Goal: Task Accomplishment & Management: Use online tool/utility

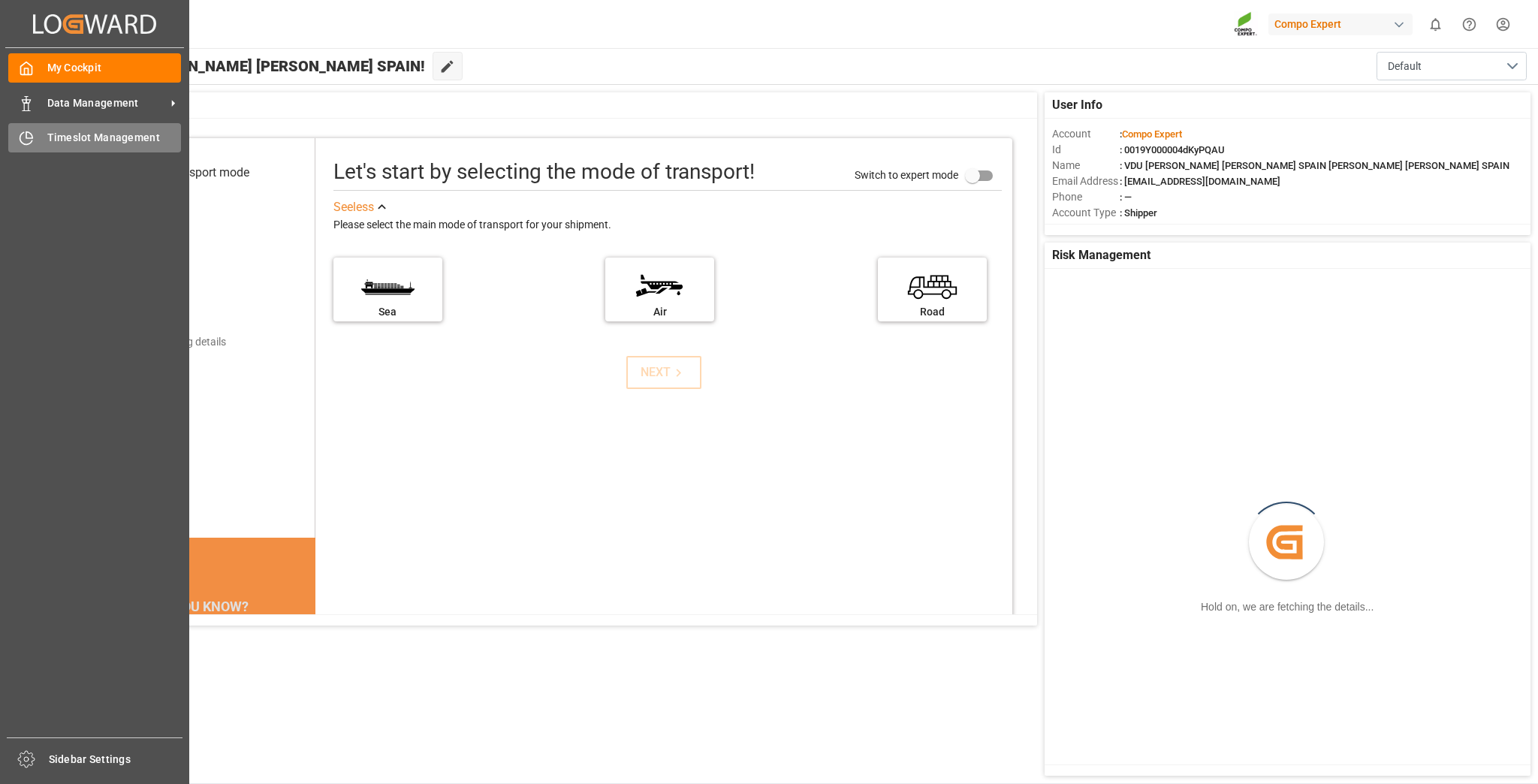
click at [65, 138] on span "Timeslot Management" at bounding box center [115, 137] width 135 height 16
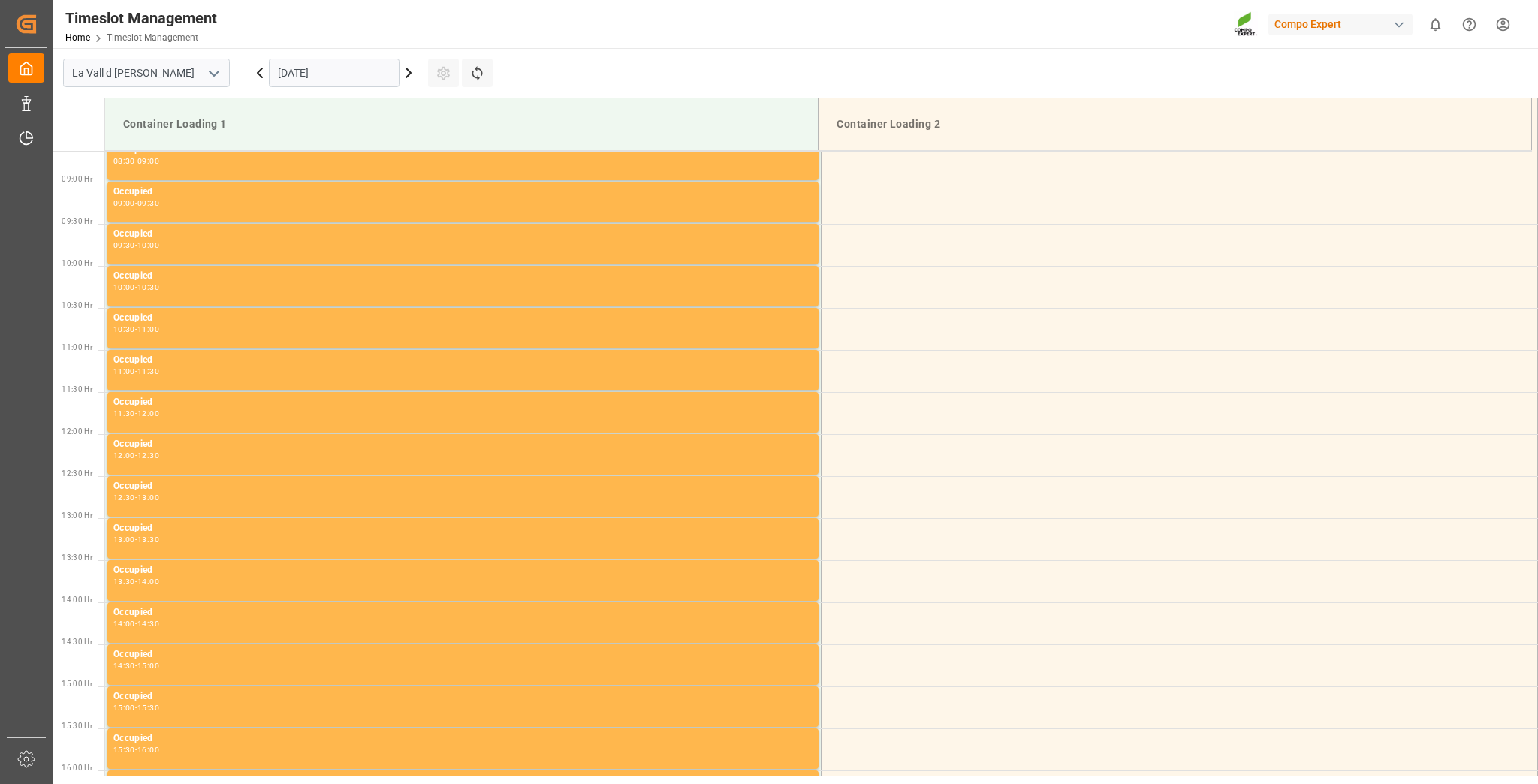
scroll to position [747, 0]
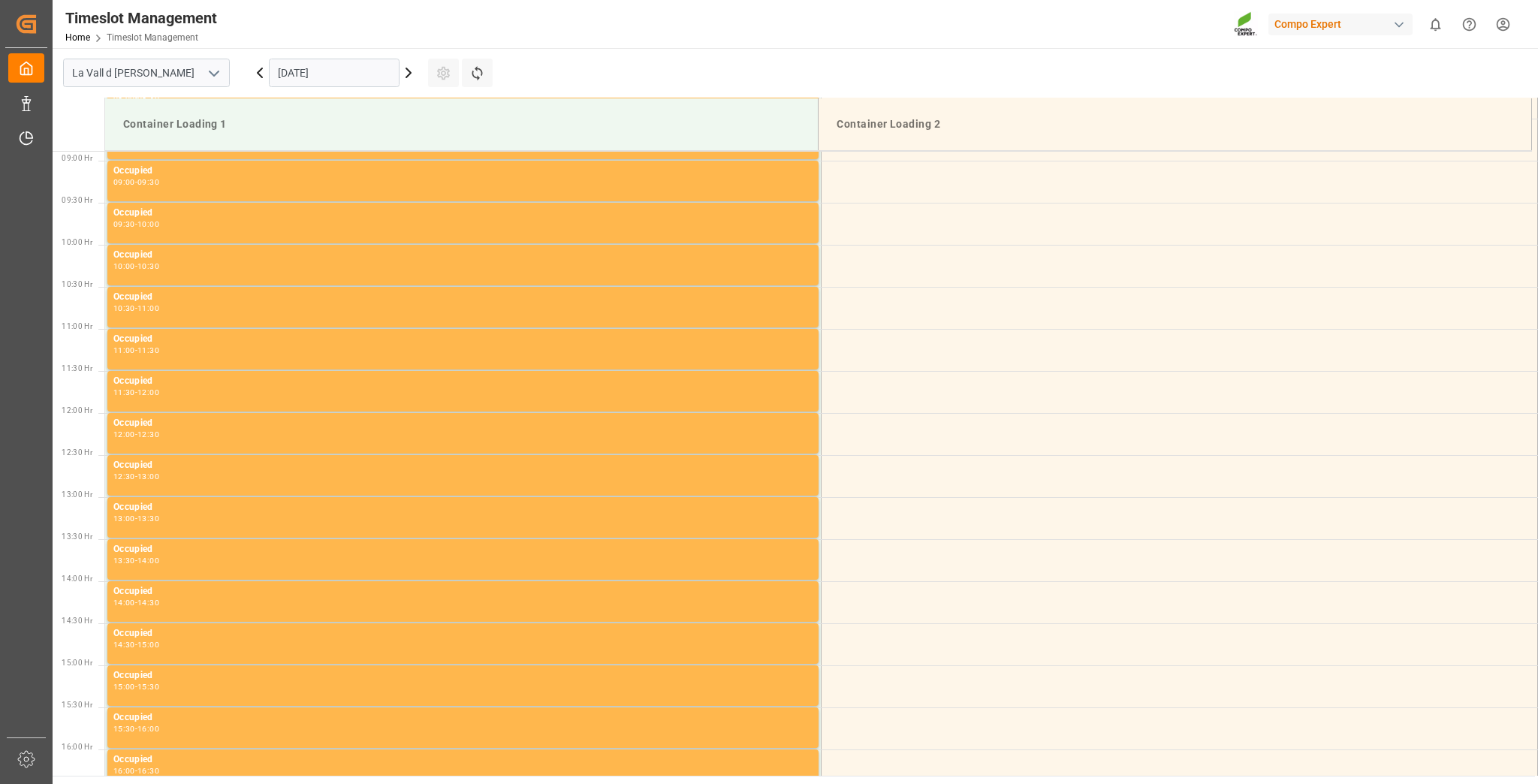
click at [315, 64] on input "[DATE]" at bounding box center [334, 73] width 130 height 29
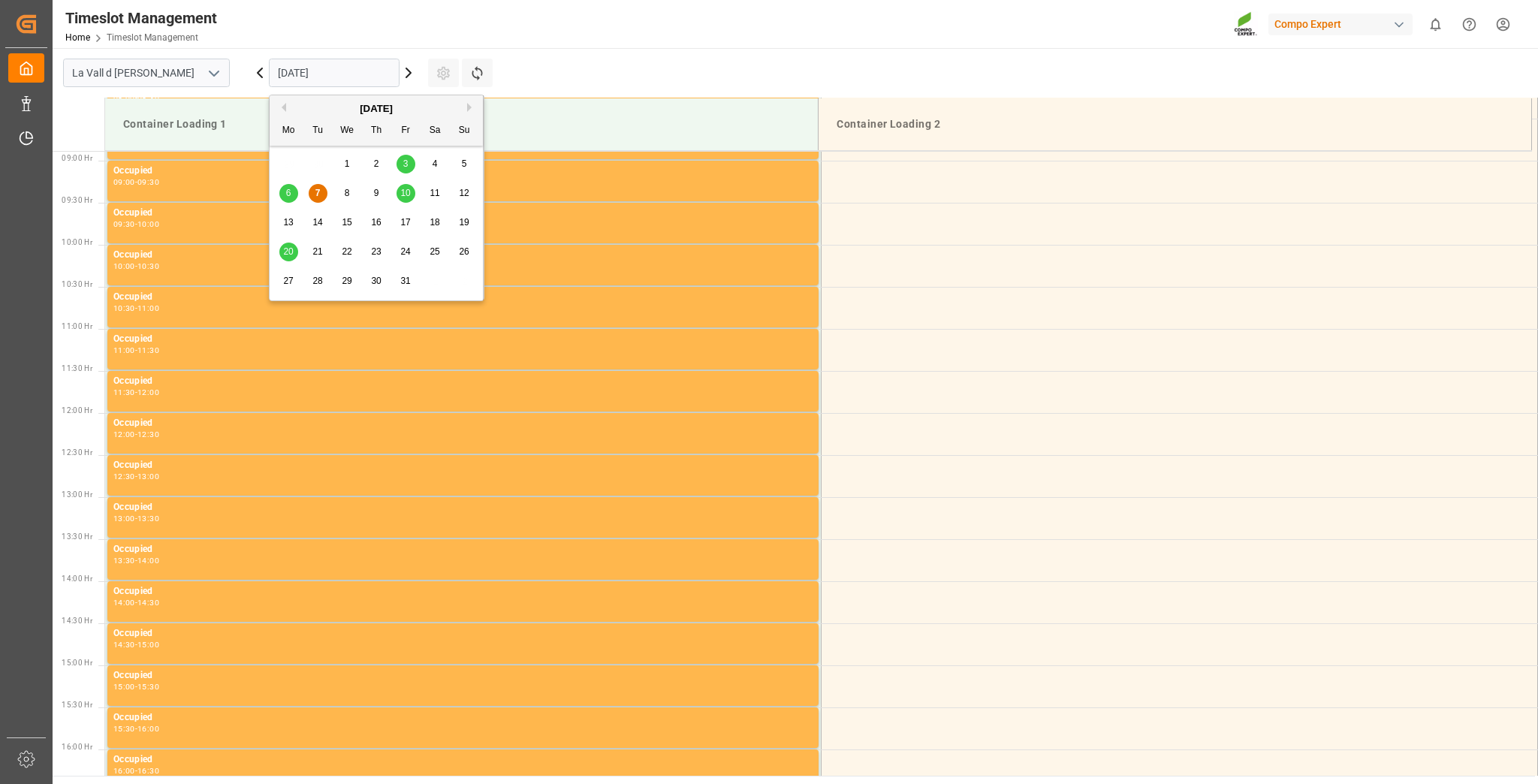
click at [409, 198] on span "10" at bounding box center [404, 192] width 10 height 10
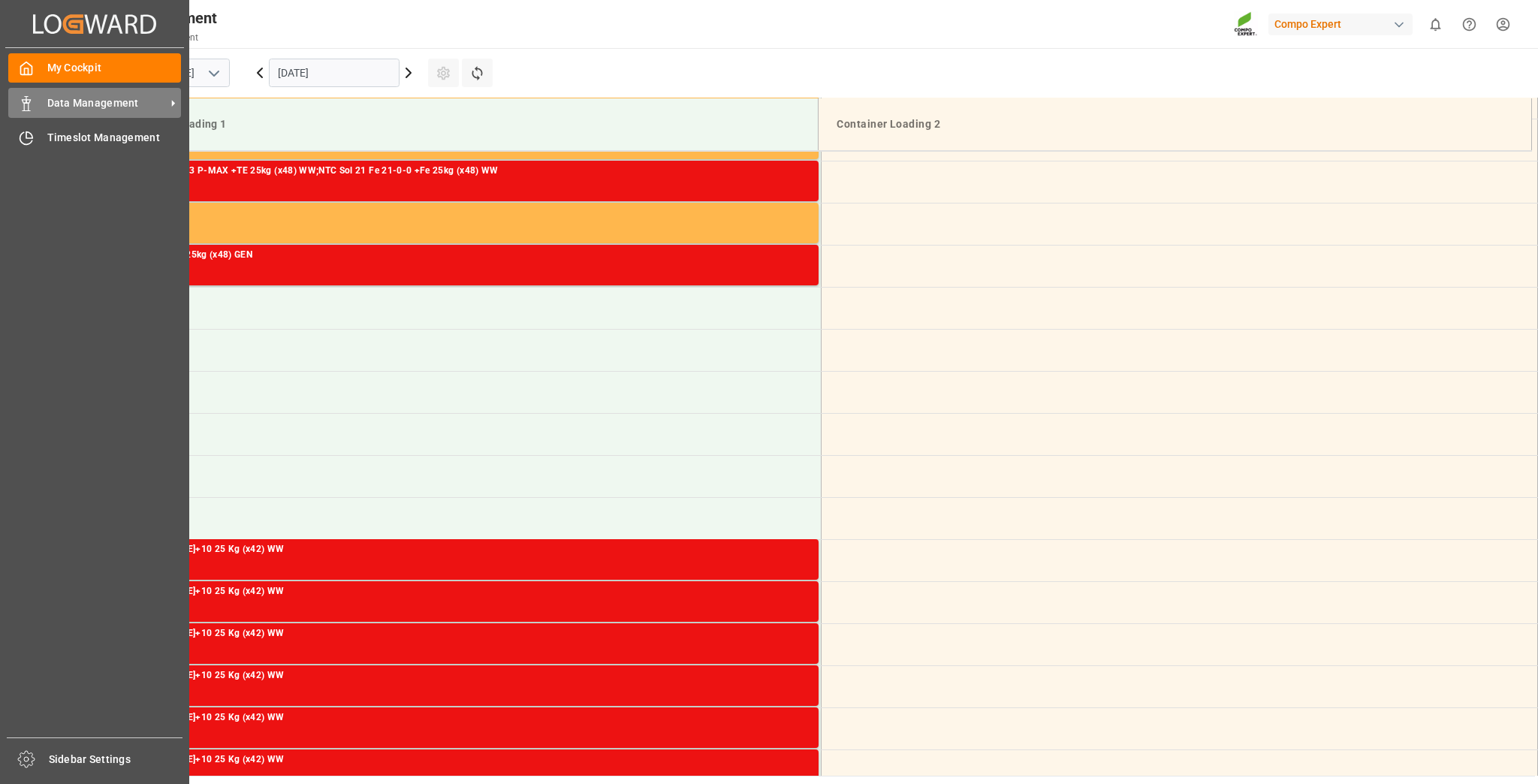
click at [62, 90] on div "Data Management Data Management" at bounding box center [94, 102] width 172 height 29
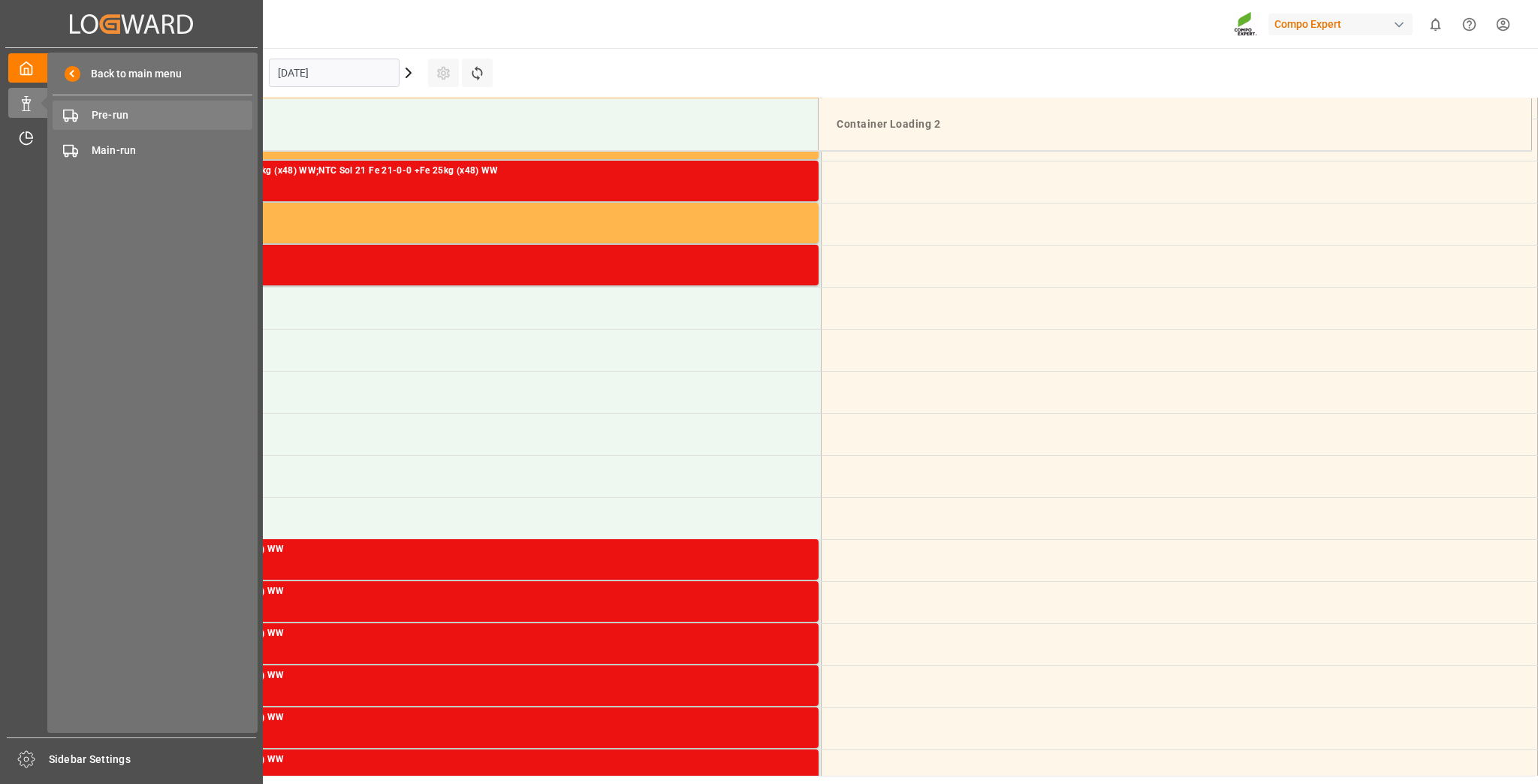
click at [164, 116] on span "Pre-run" at bounding box center [172, 116] width 161 height 16
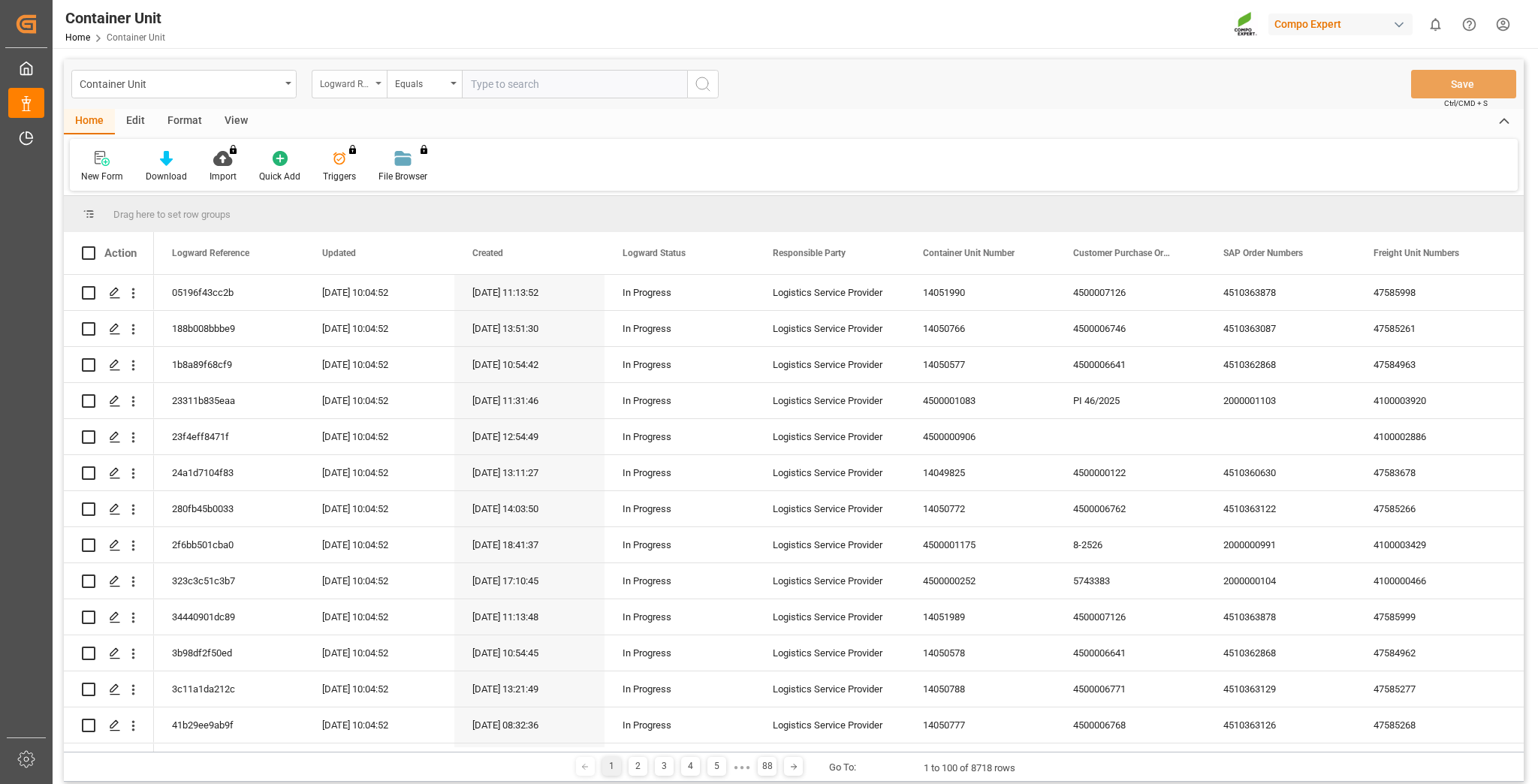
click at [368, 87] on div "Logward Reference" at bounding box center [345, 82] width 51 height 18
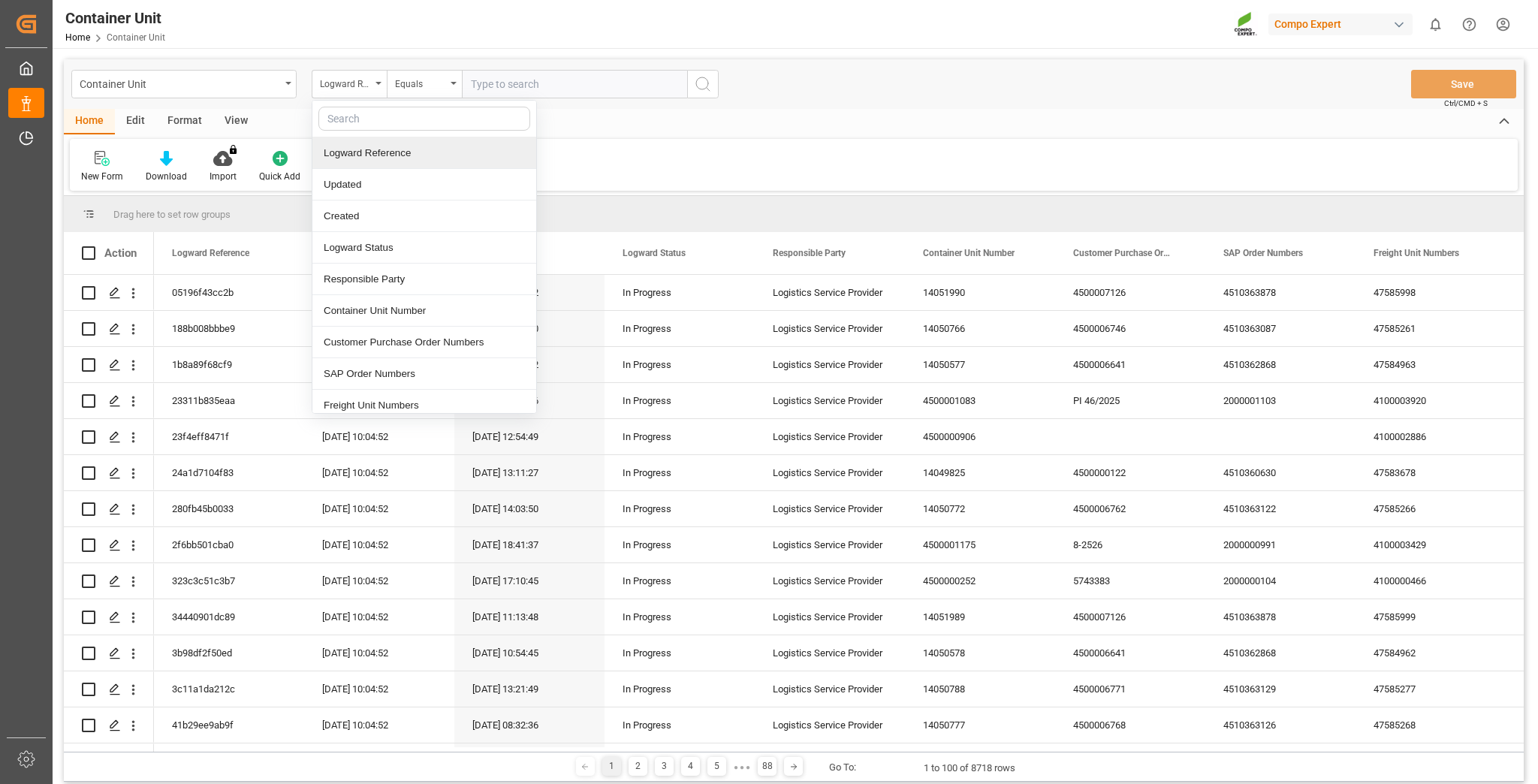
click at [394, 122] on input "text" at bounding box center [425, 118] width 212 height 24
type input "sap"
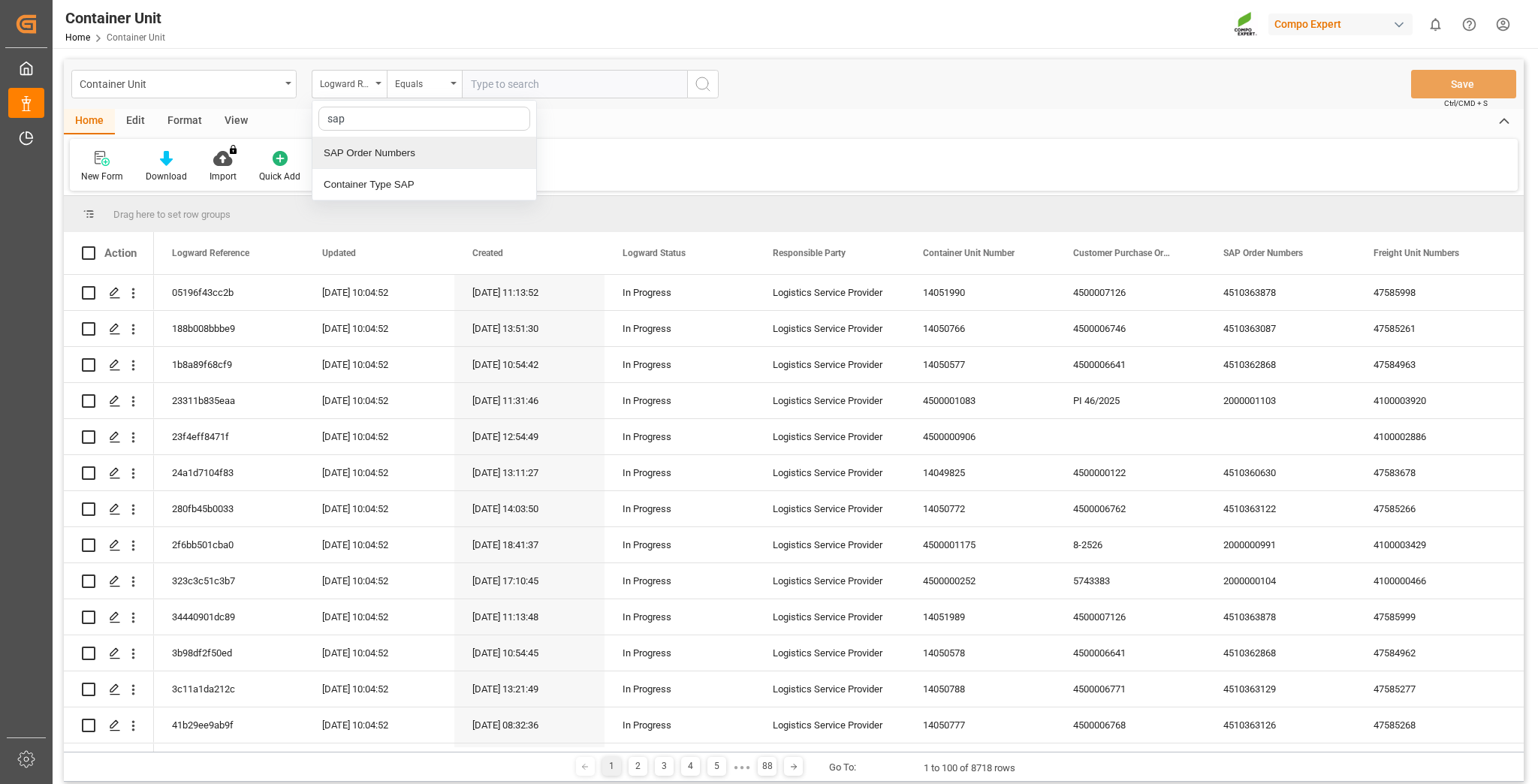
click at [428, 156] on div "SAP Order Numbers" at bounding box center [425, 153] width 224 height 32
click at [440, 78] on div "Equals" at bounding box center [420, 82] width 51 height 18
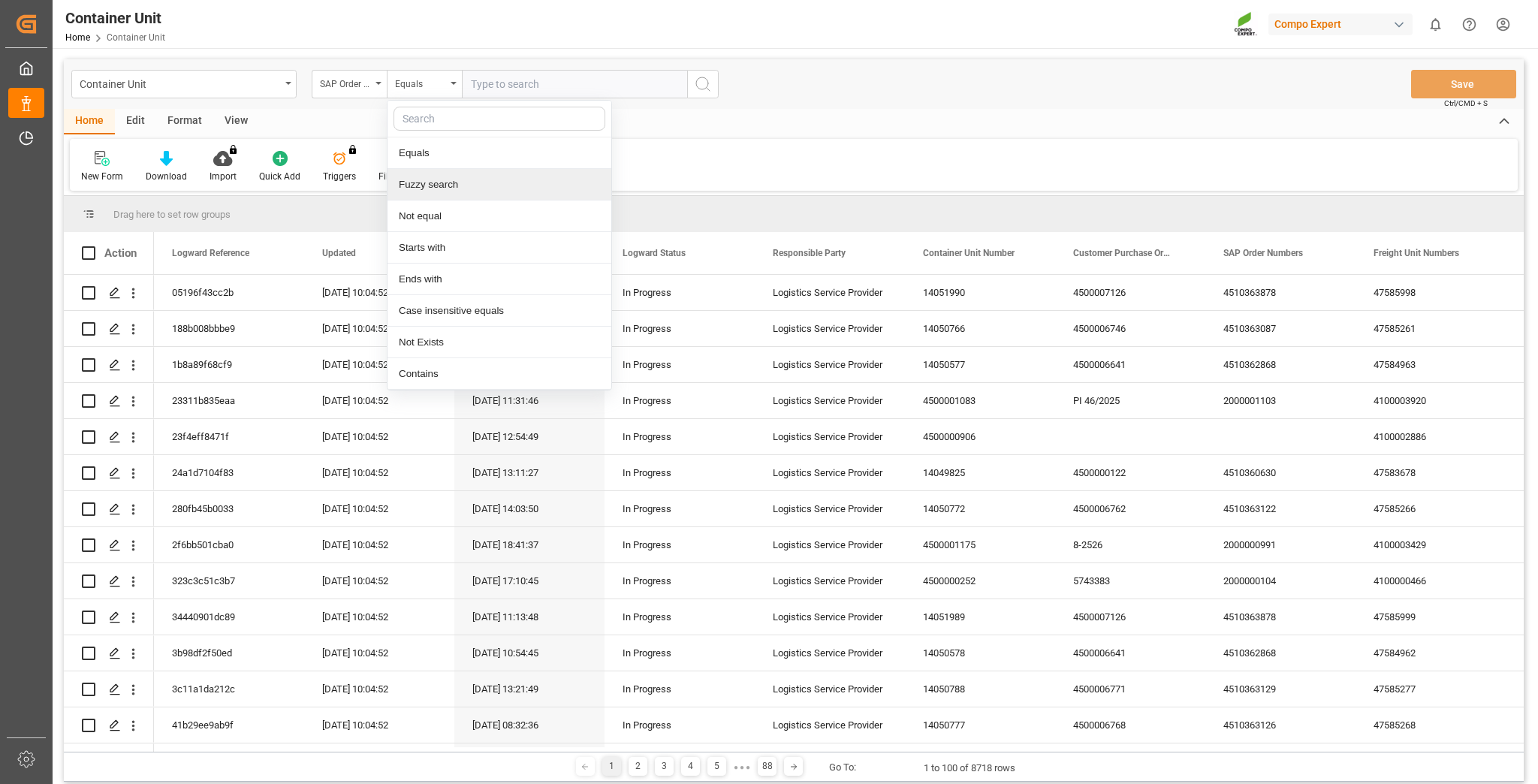
click at [451, 178] on div "Fuzzy search" at bounding box center [500, 185] width 224 height 32
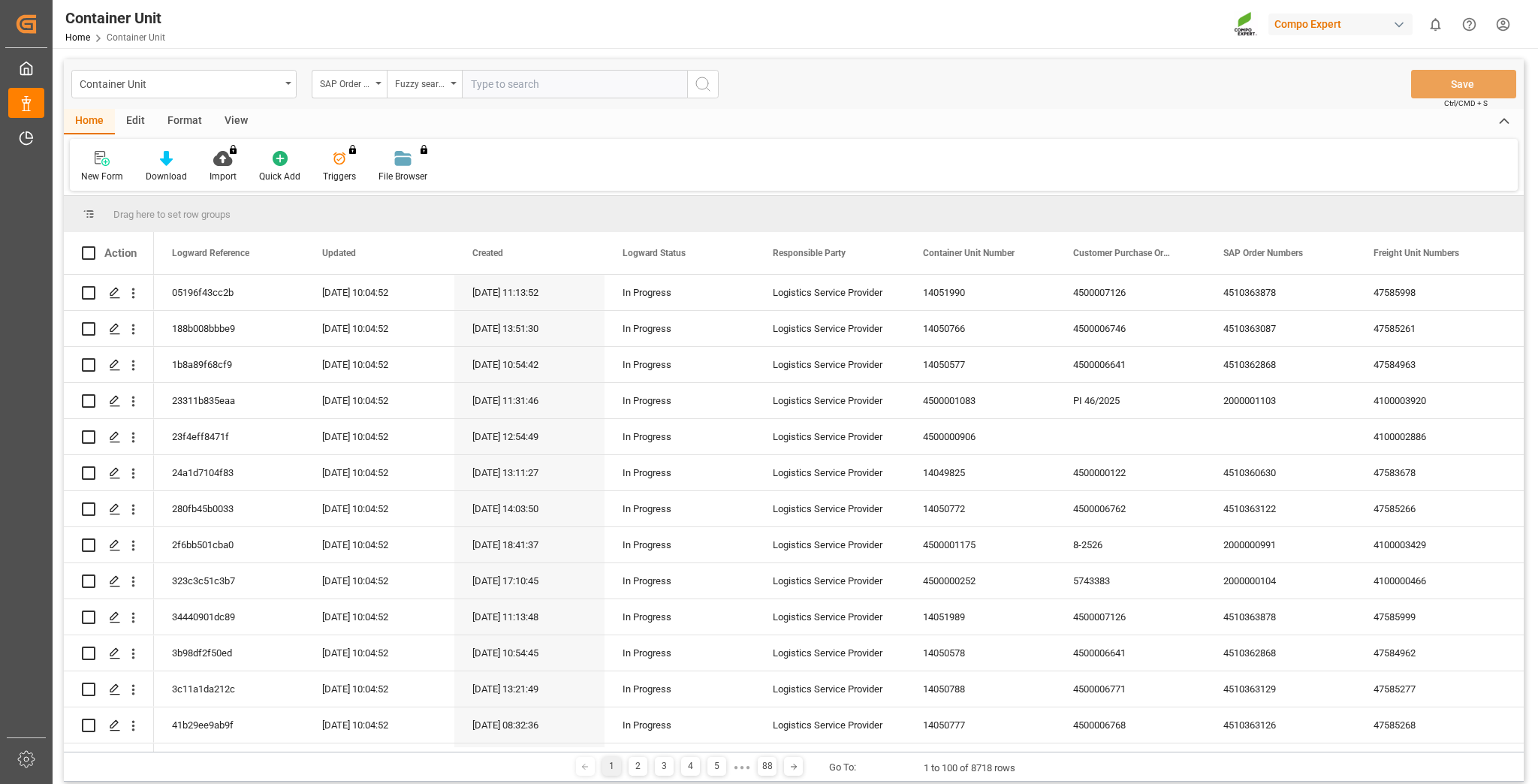
click at [486, 77] on input "text" at bounding box center [574, 84] width 225 height 29
paste input "4510366004"
type input "4510366004"
click at [706, 80] on icon "search button" at bounding box center [703, 84] width 18 height 18
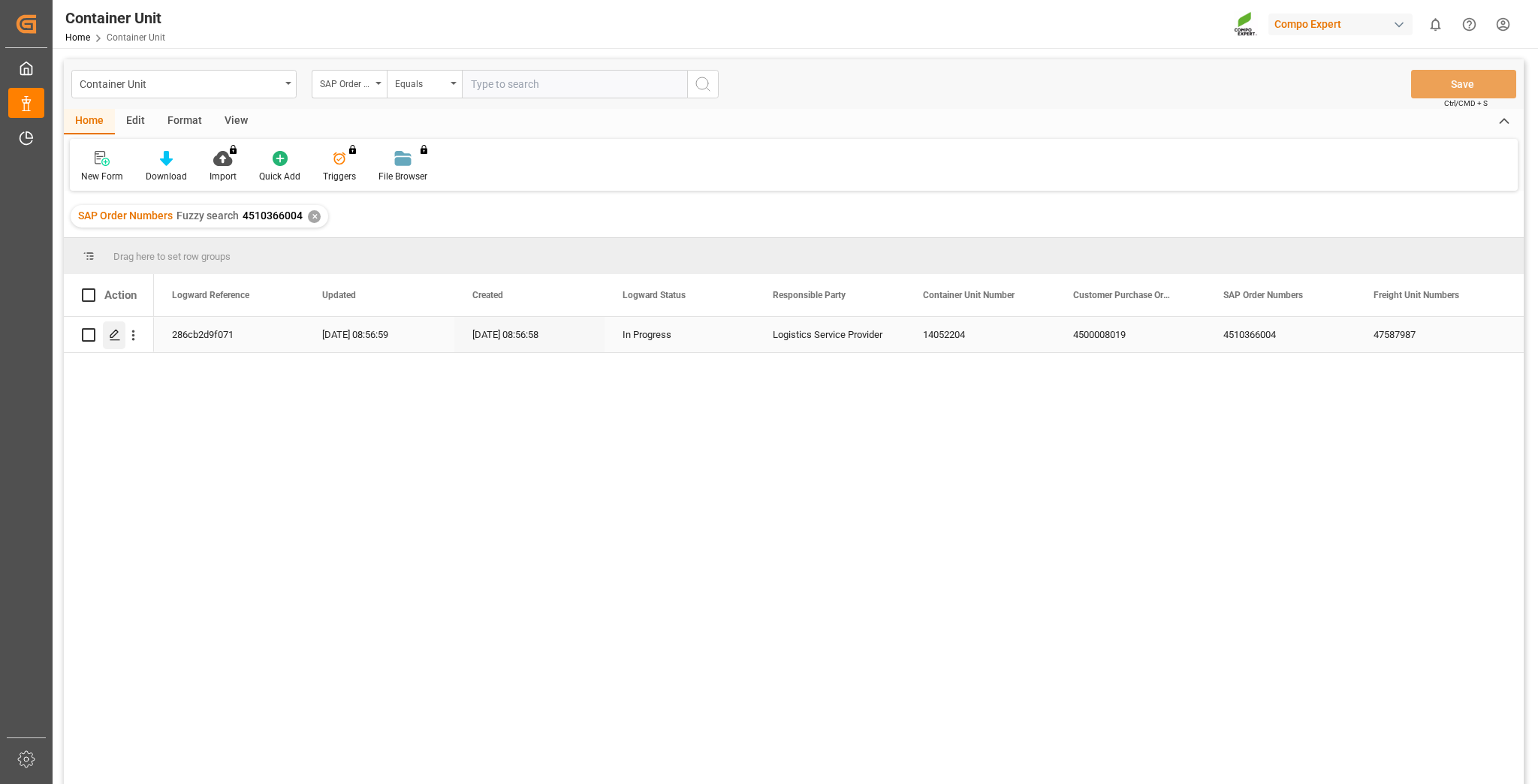
click at [117, 332] on polygon "Press SPACE to select this row." at bounding box center [114, 333] width 8 height 8
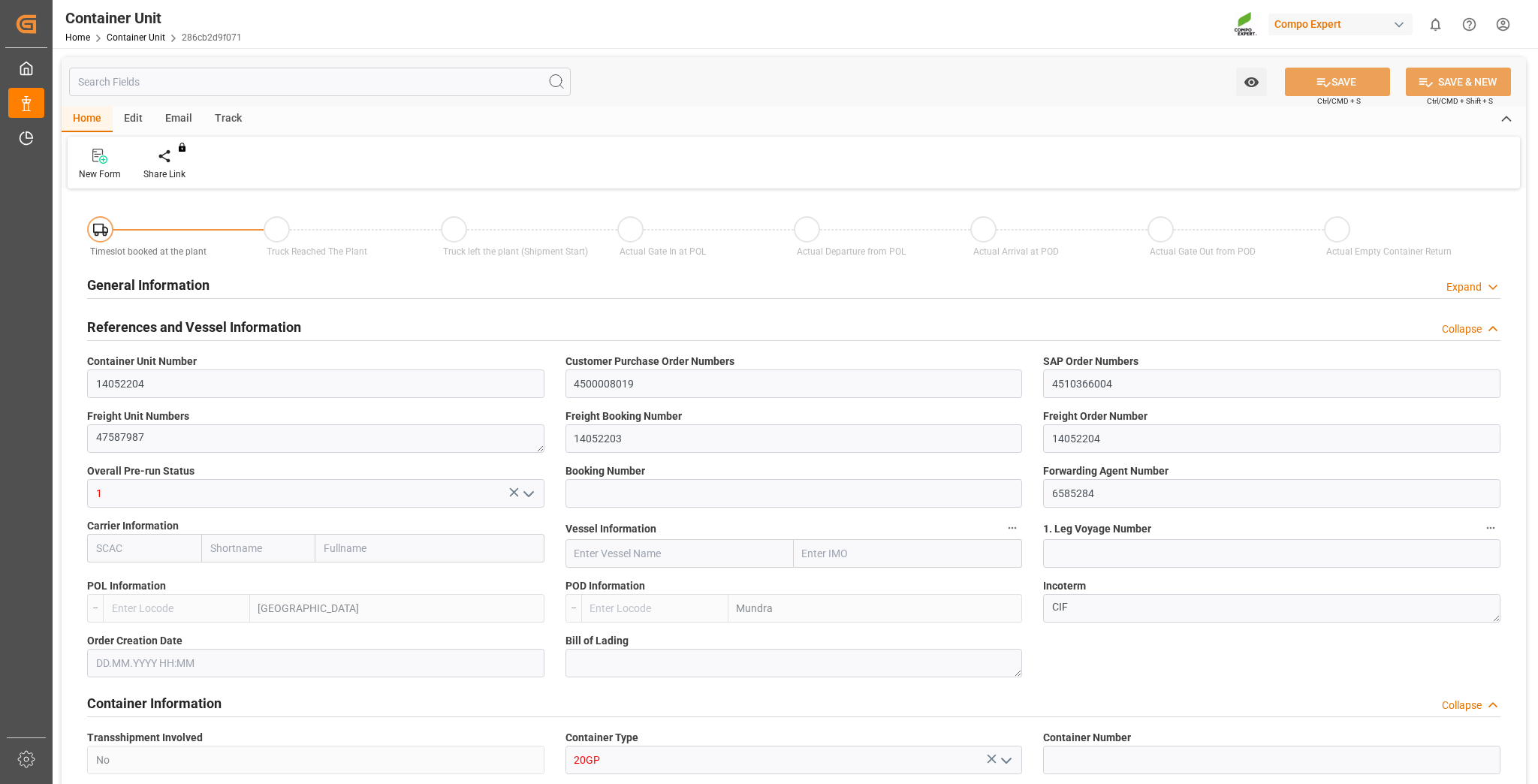
type input "ESVLC"
type input "INMUN"
type input "0"
type input "20"
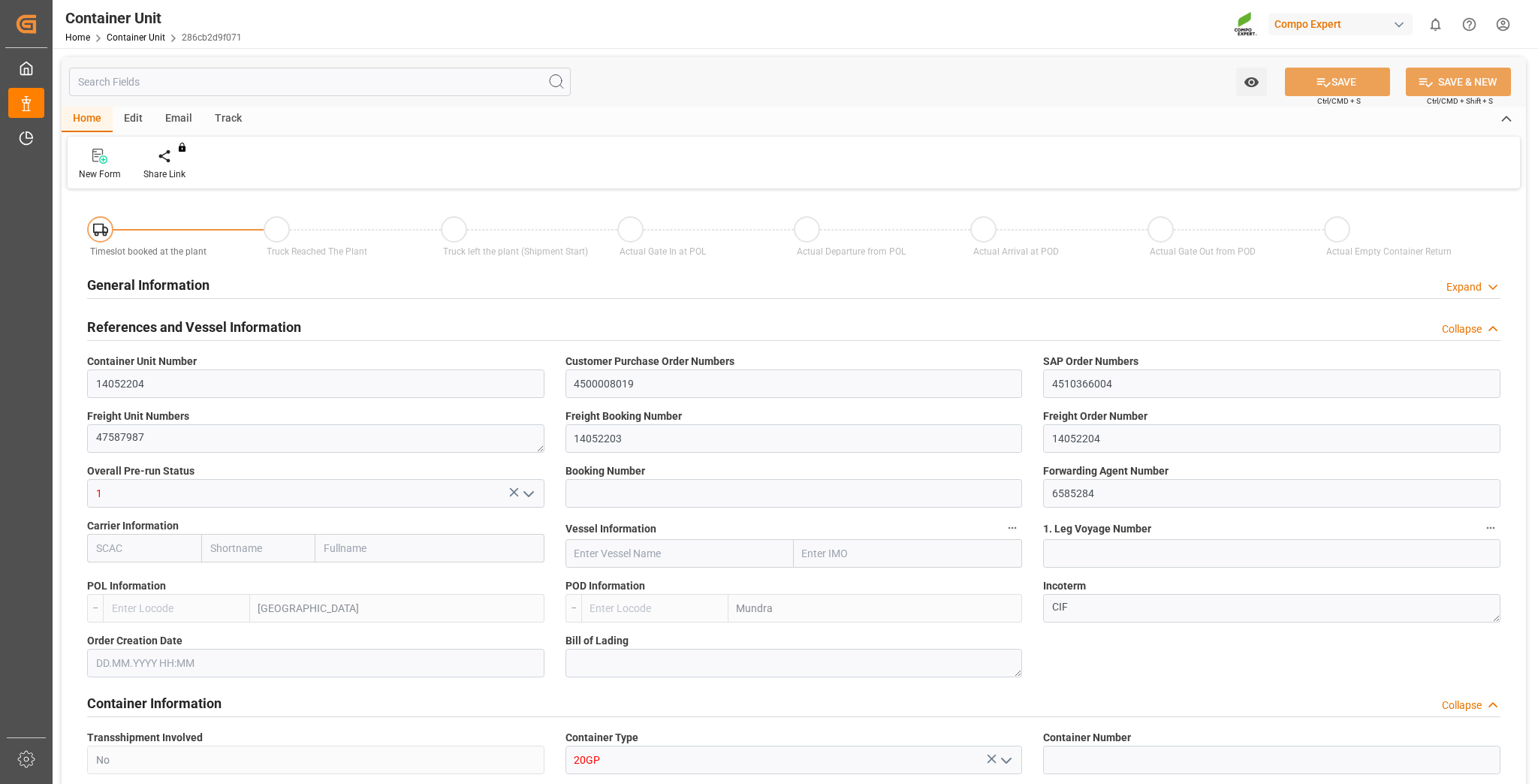
type input "24576"
type input "[DATE] 14:21"
type input "[DATE]"
click at [189, 173] on div "Create Timeslot" at bounding box center [175, 173] width 64 height 13
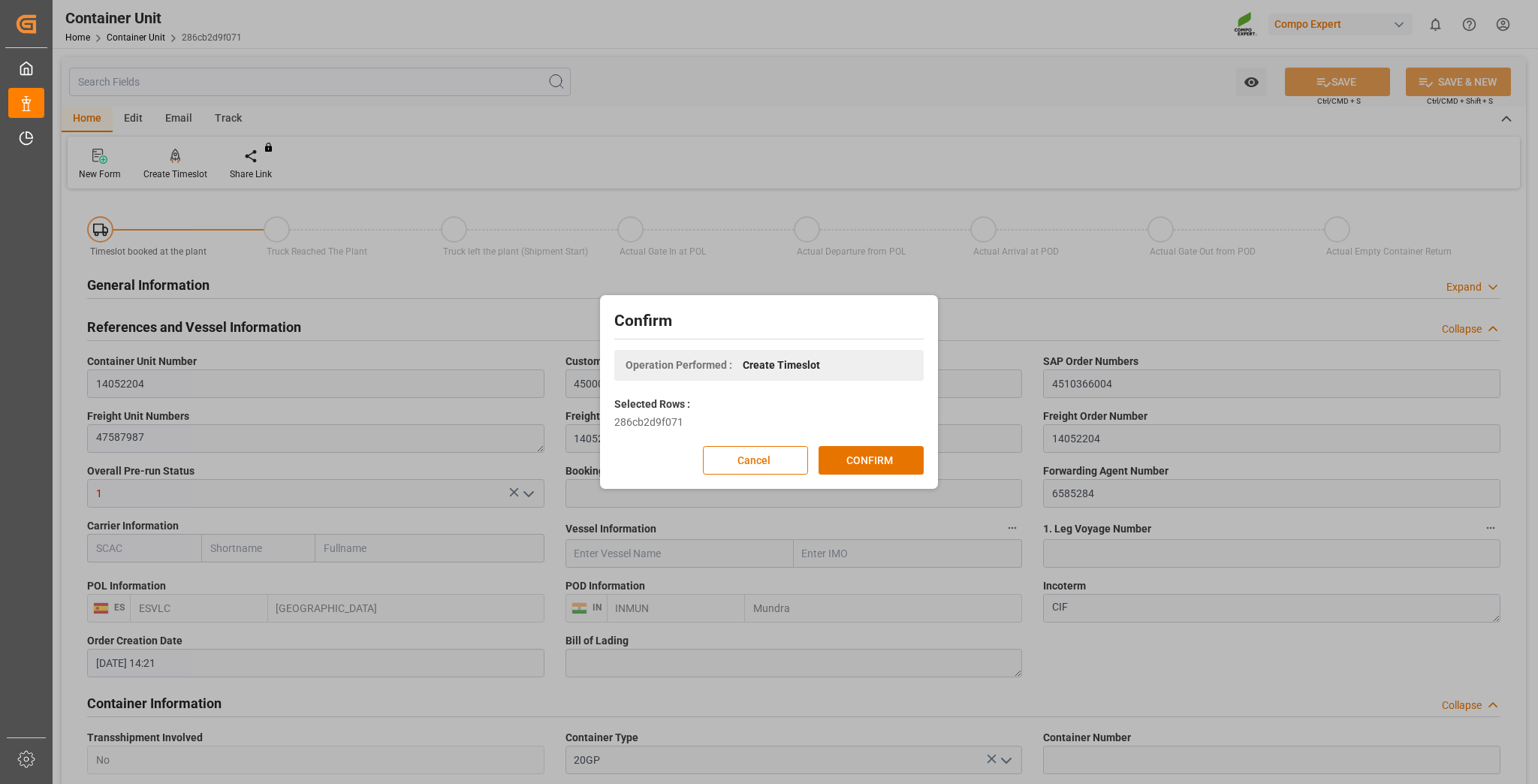
click at [856, 474] on div "Confirm Operation Performed : Create Timeslot Selected Rows : 286cb2d9f071 Canc…" at bounding box center [769, 391] width 330 height 186
click at [886, 462] on button "CONFIRM" at bounding box center [871, 460] width 105 height 29
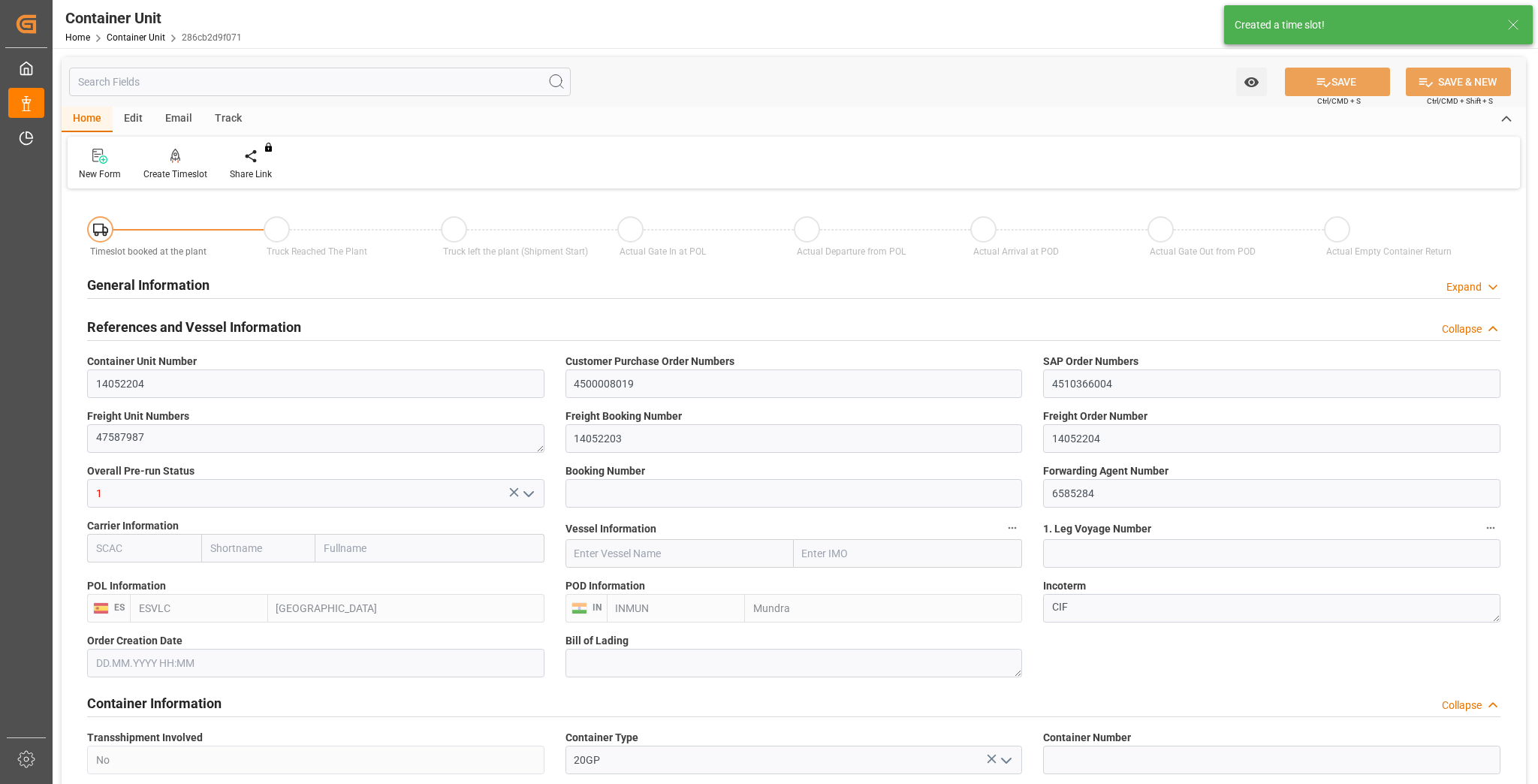
type input "ESVLC"
type input "INMUN"
type input "7"
type input "0"
type input "7"
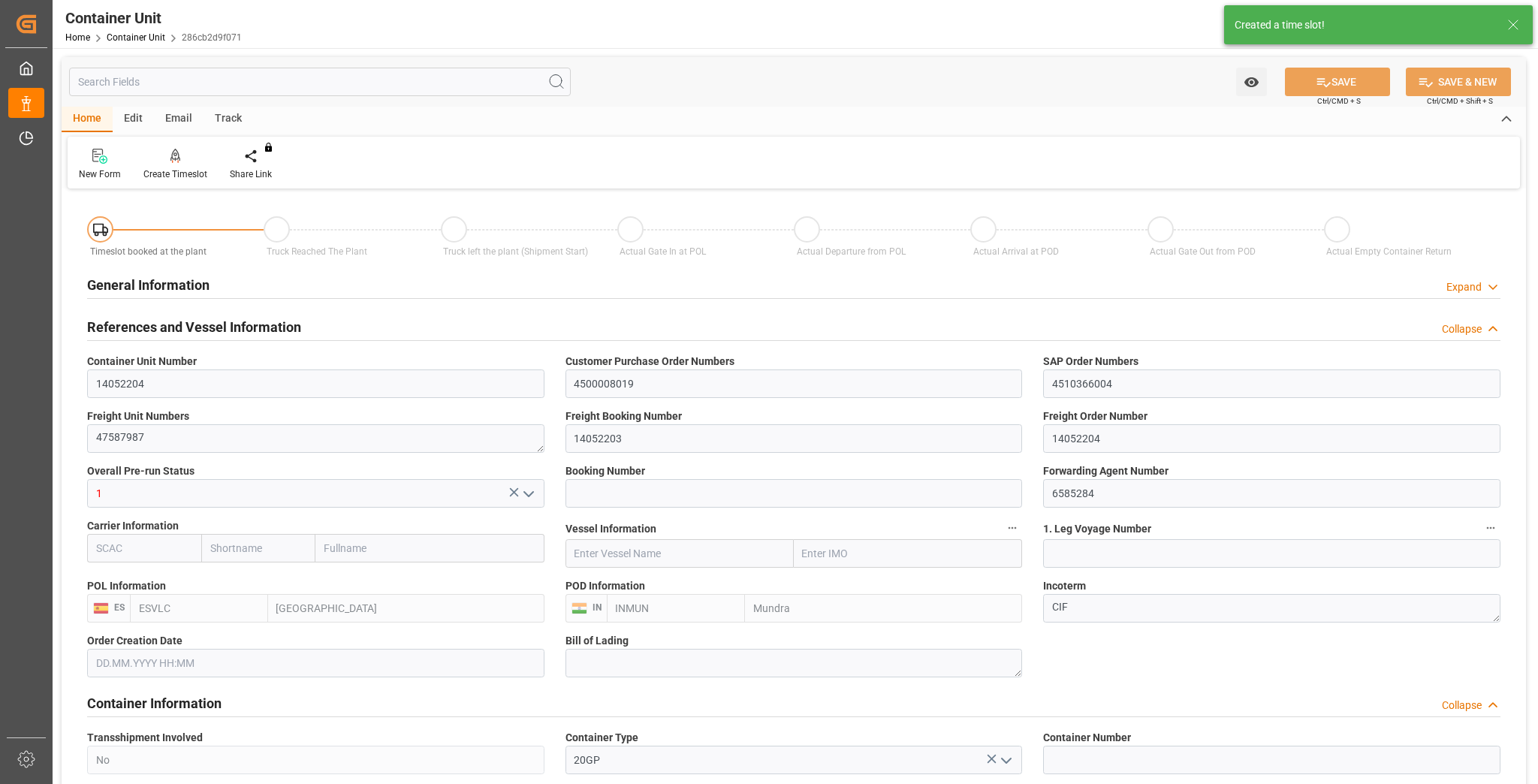
type input "0"
type input "20"
type input "24576"
type input "[DATE] 14:21"
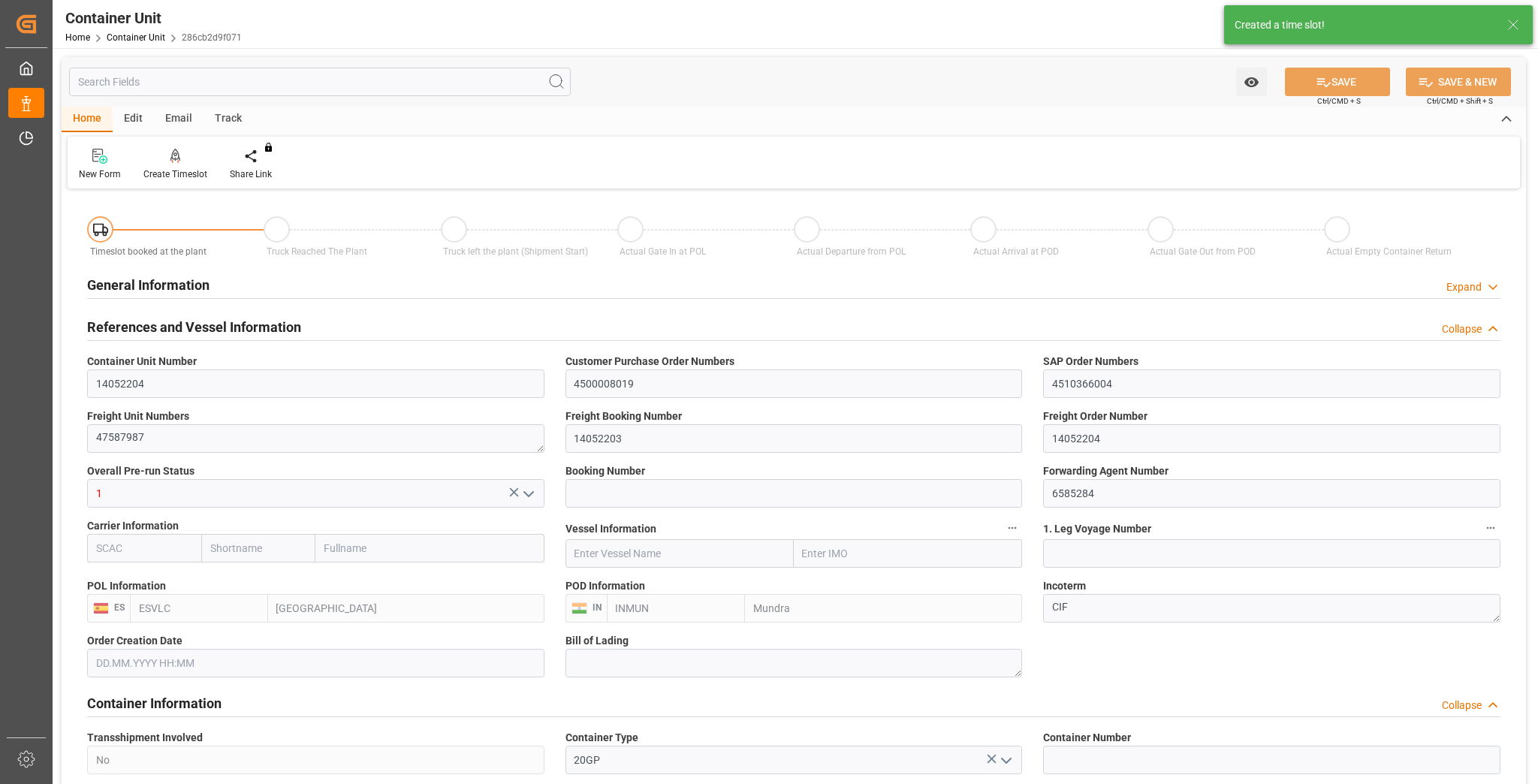
type input "[DATE]"
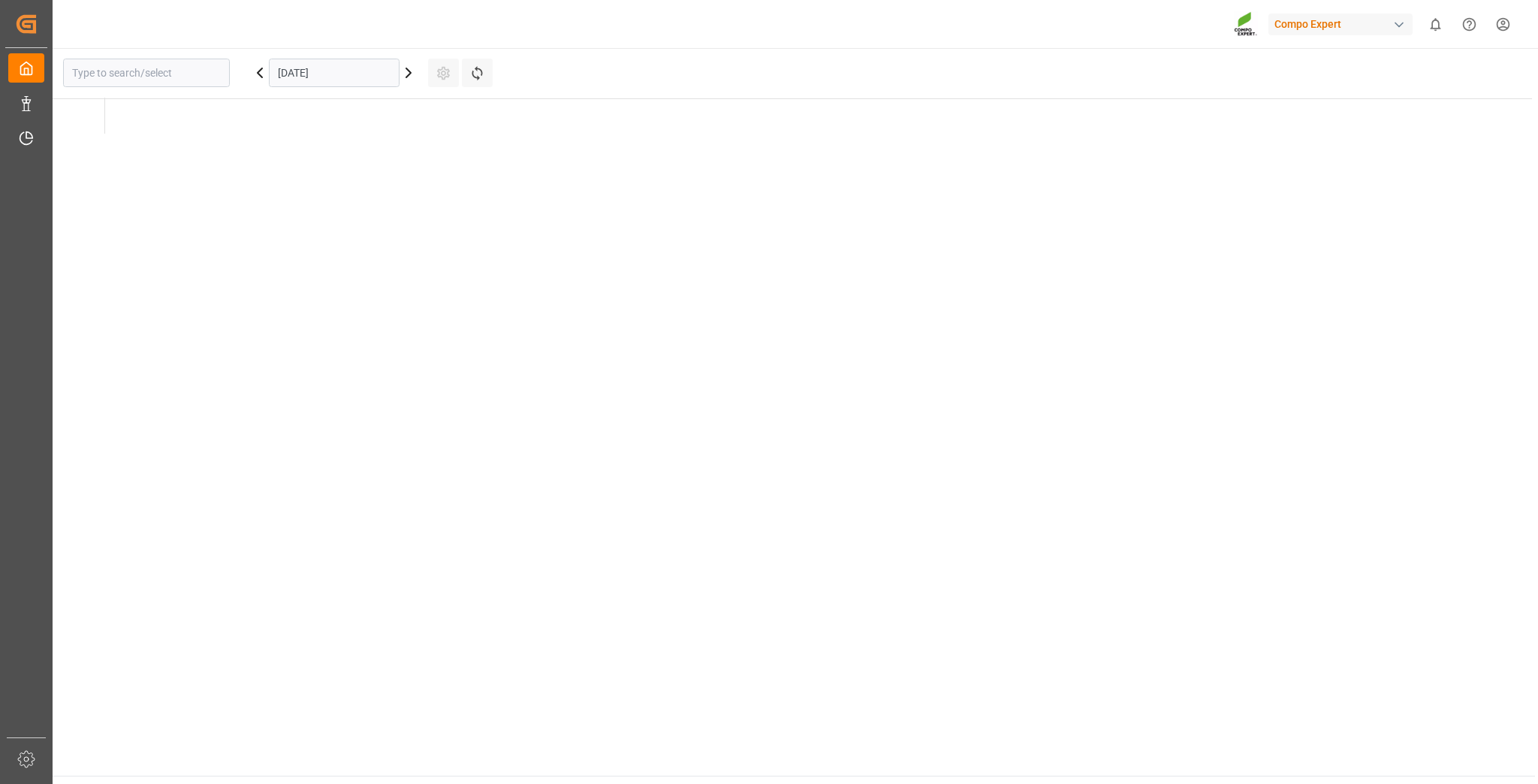
type input "La Vall d [PERSON_NAME]"
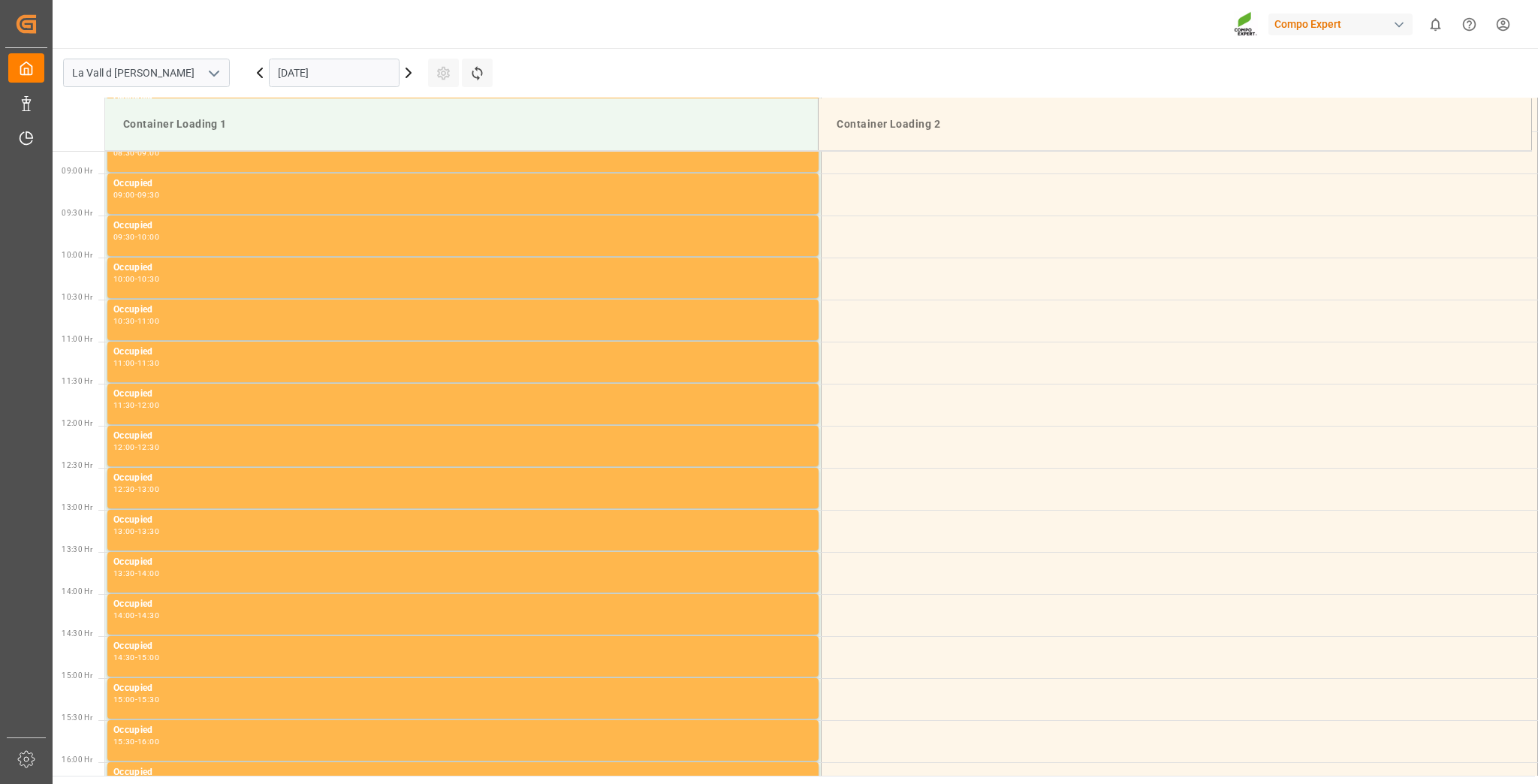
scroll to position [747, 0]
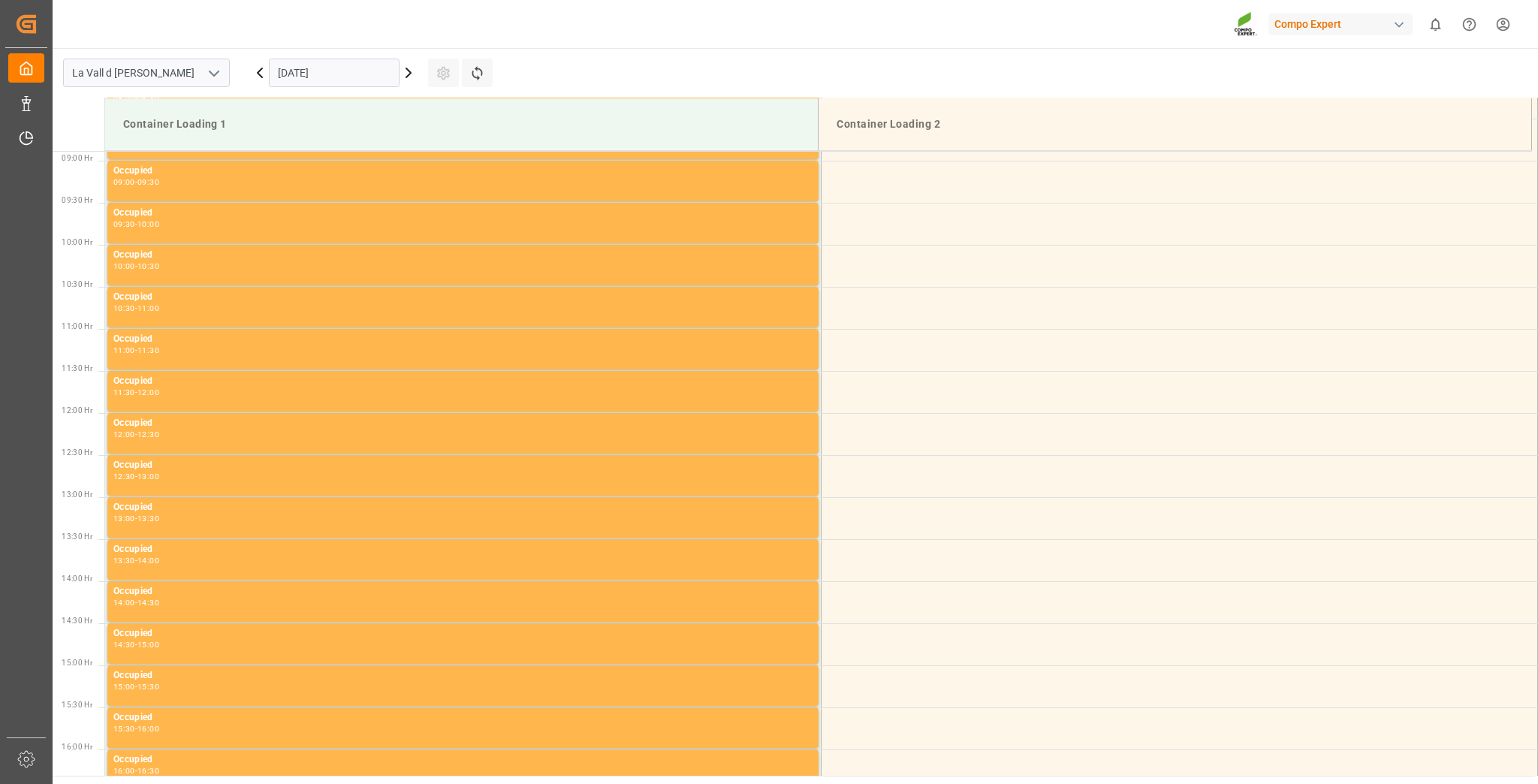
click at [315, 80] on input "[DATE]" at bounding box center [334, 73] width 130 height 29
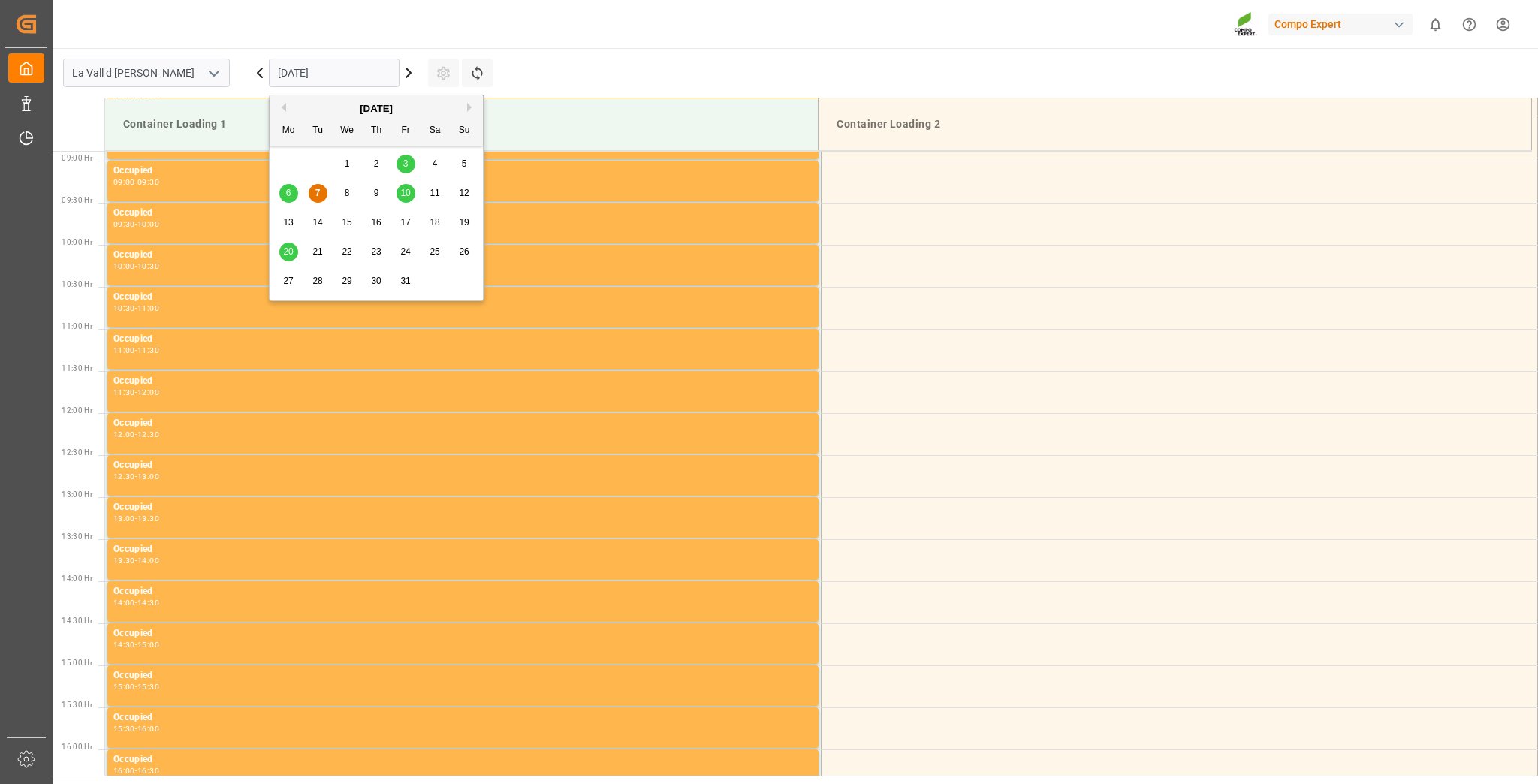
click at [399, 191] on div "10" at bounding box center [405, 193] width 18 height 18
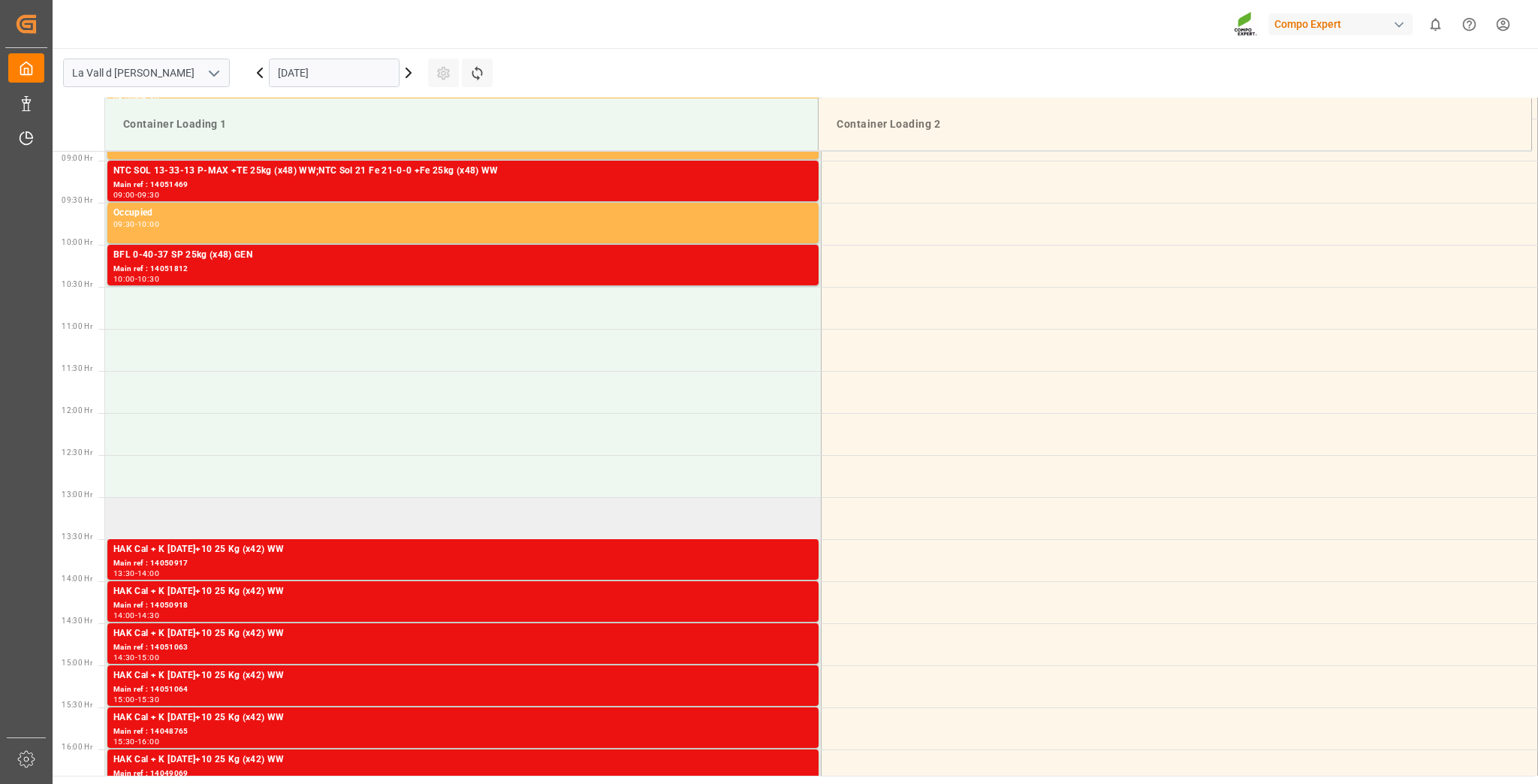
click at [236, 518] on td at bounding box center [463, 518] width 716 height 42
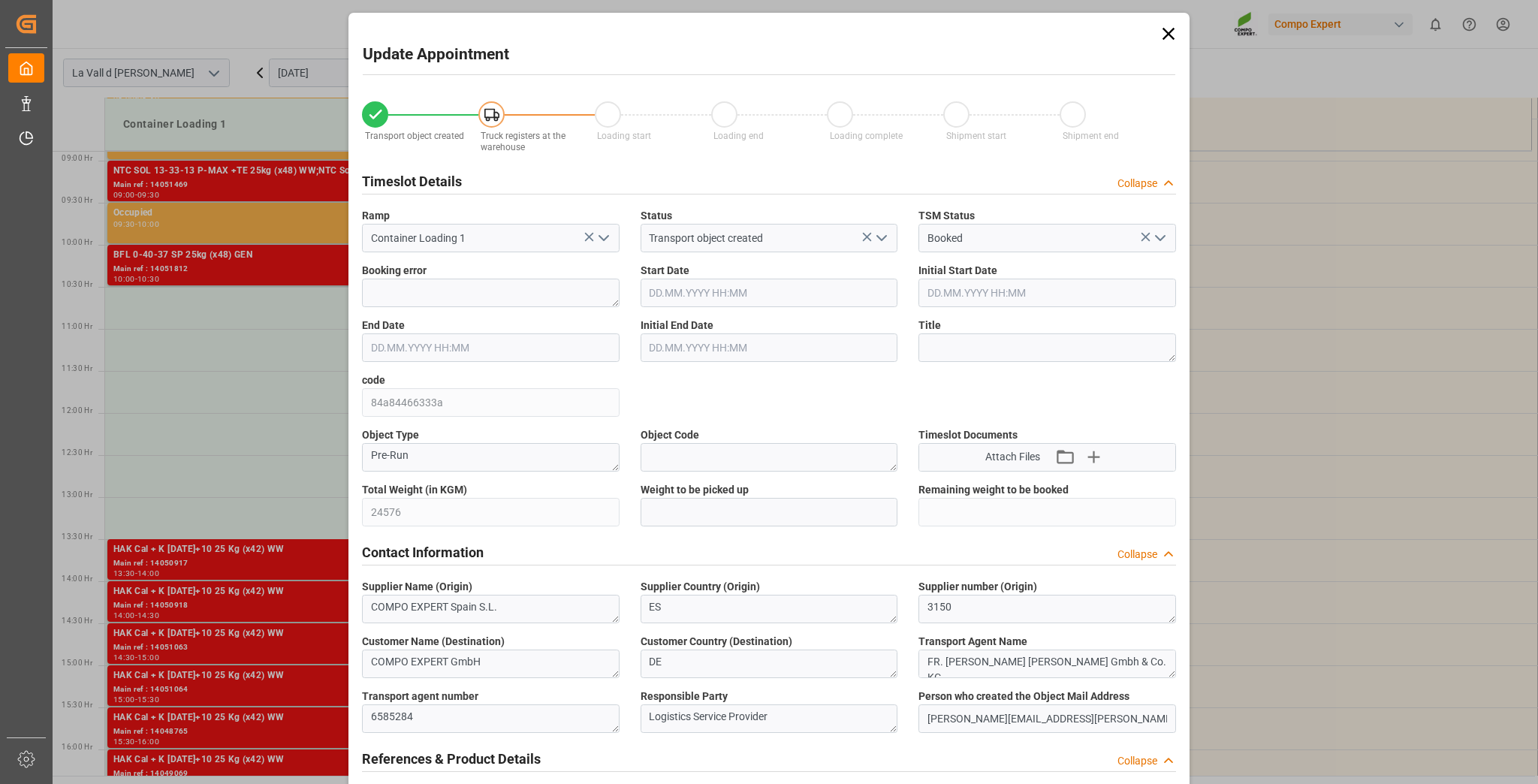
type input "24576"
type input "20"
type input "10.10.2025 13:00"
type input "10.10.2025 13:30"
type input "[DATE] 14:21"
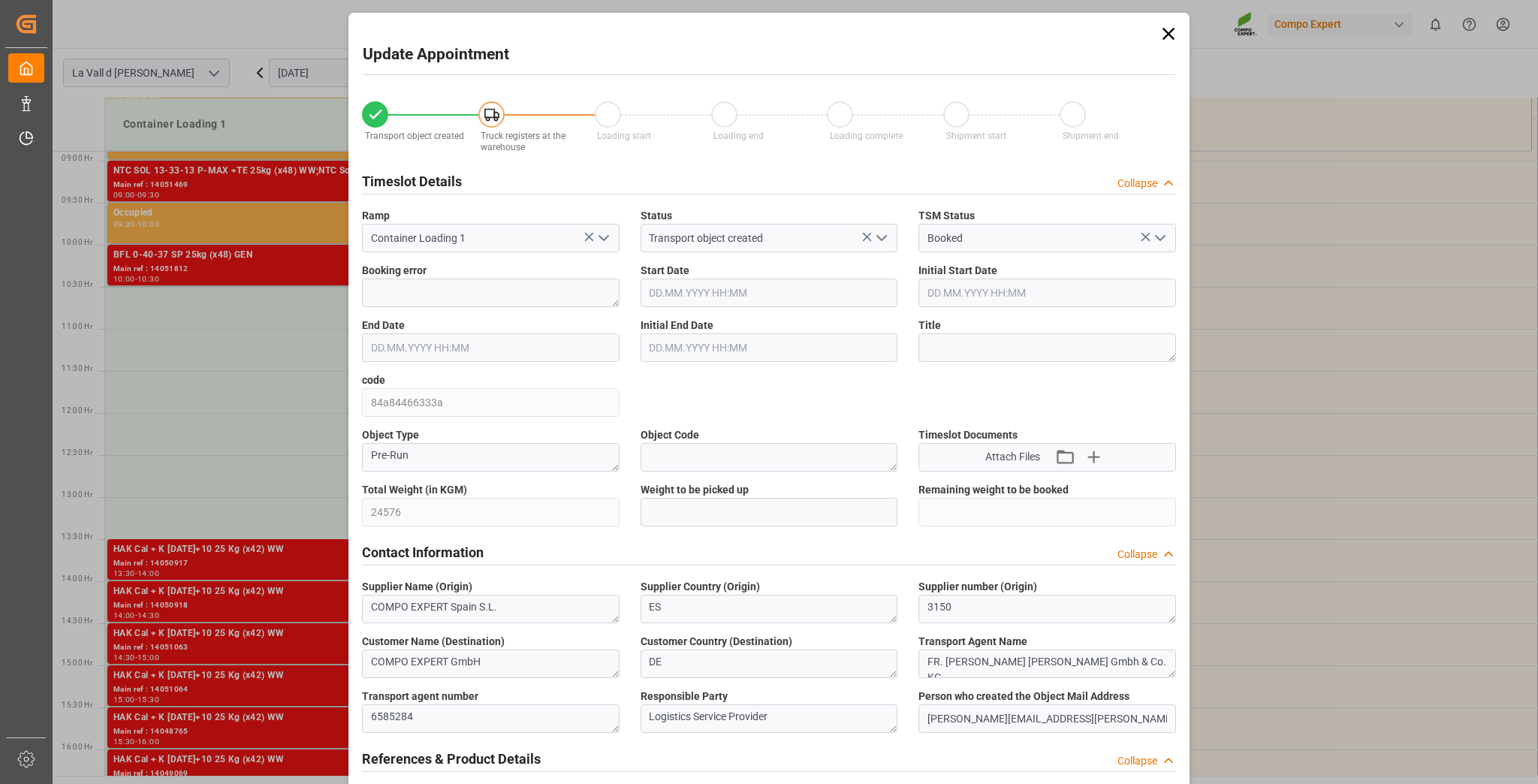
type input "[DATE] 08:05"
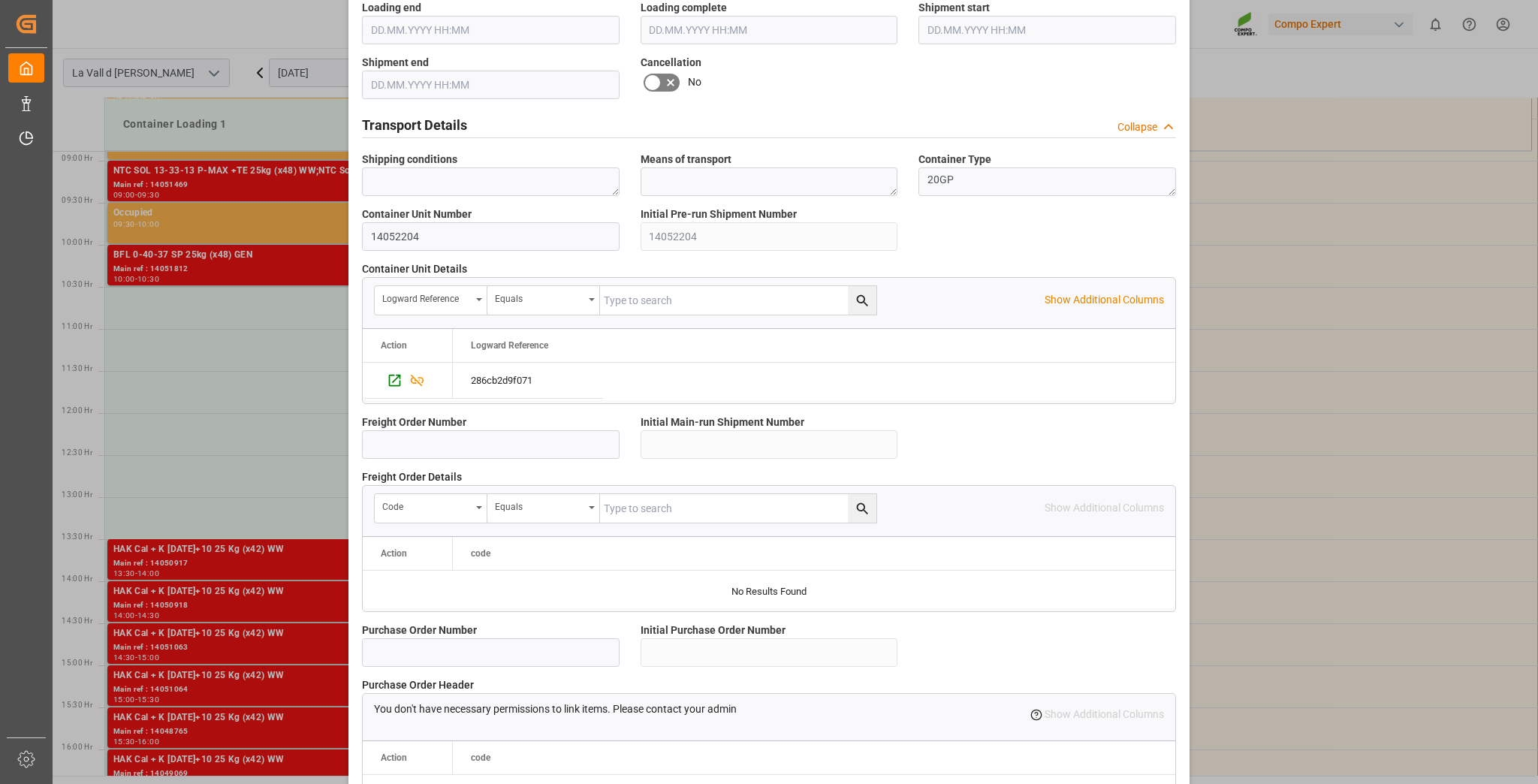
scroll to position [1195, 0]
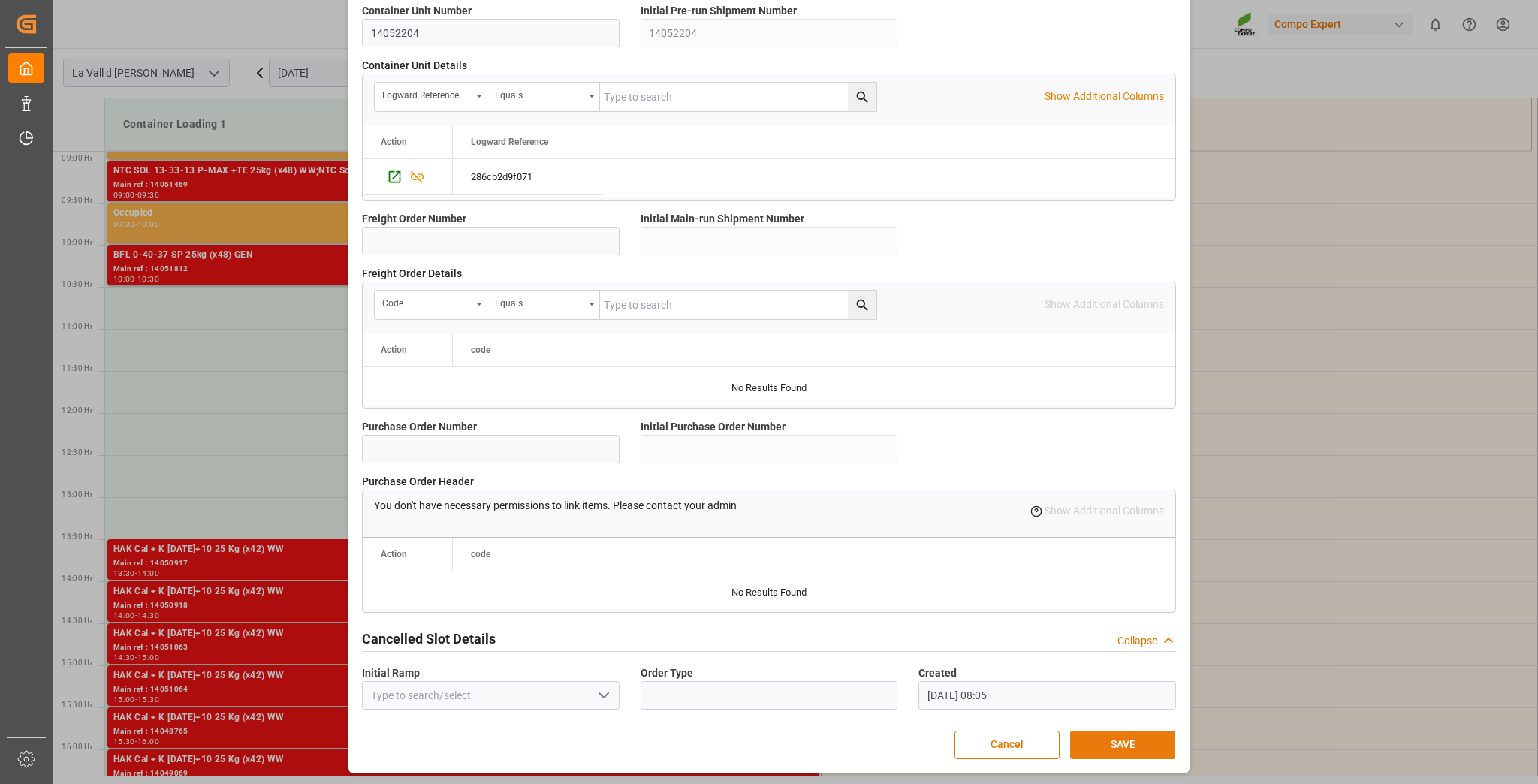
click at [1145, 745] on button "SAVE" at bounding box center [1122, 745] width 105 height 29
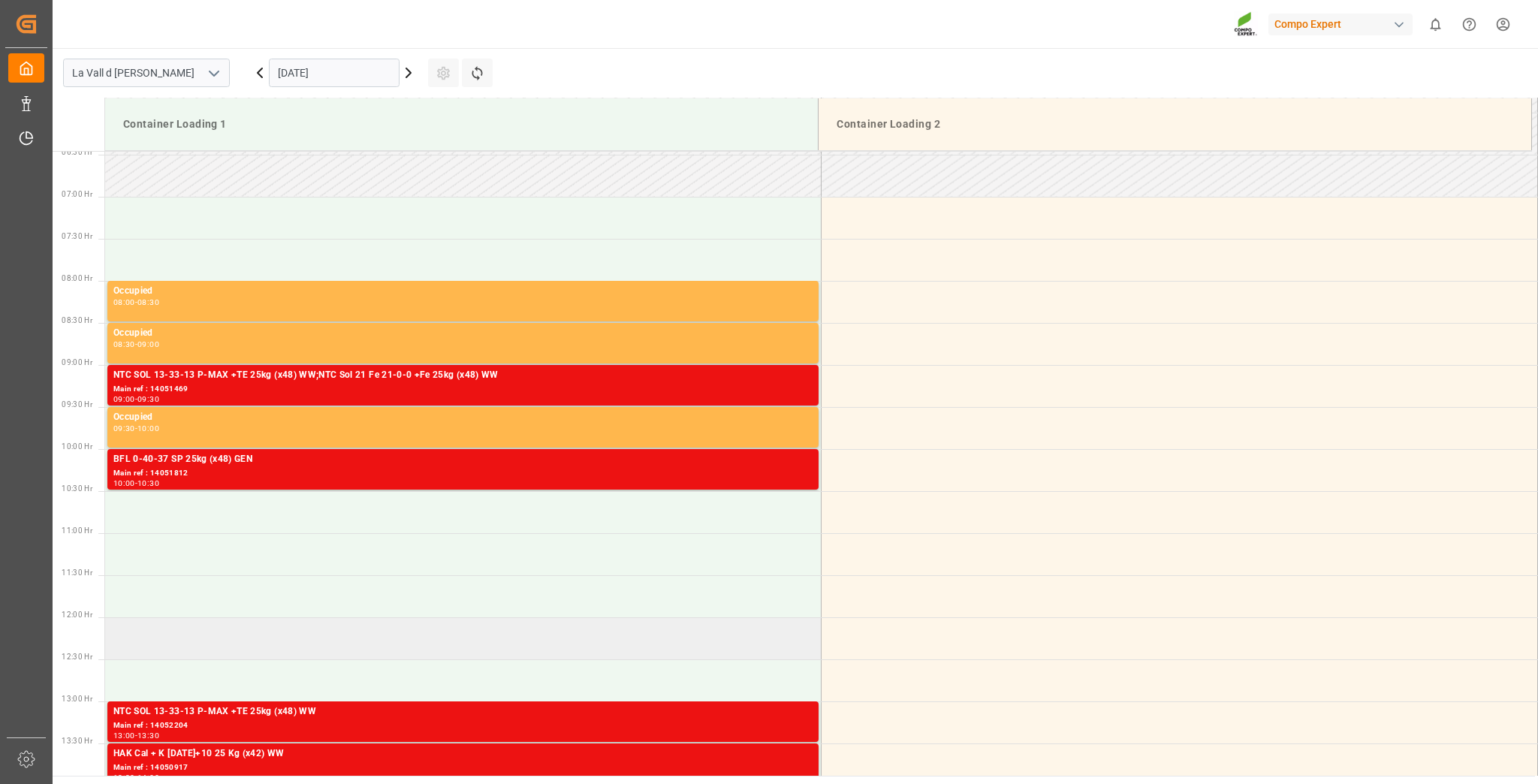
scroll to position [519, 0]
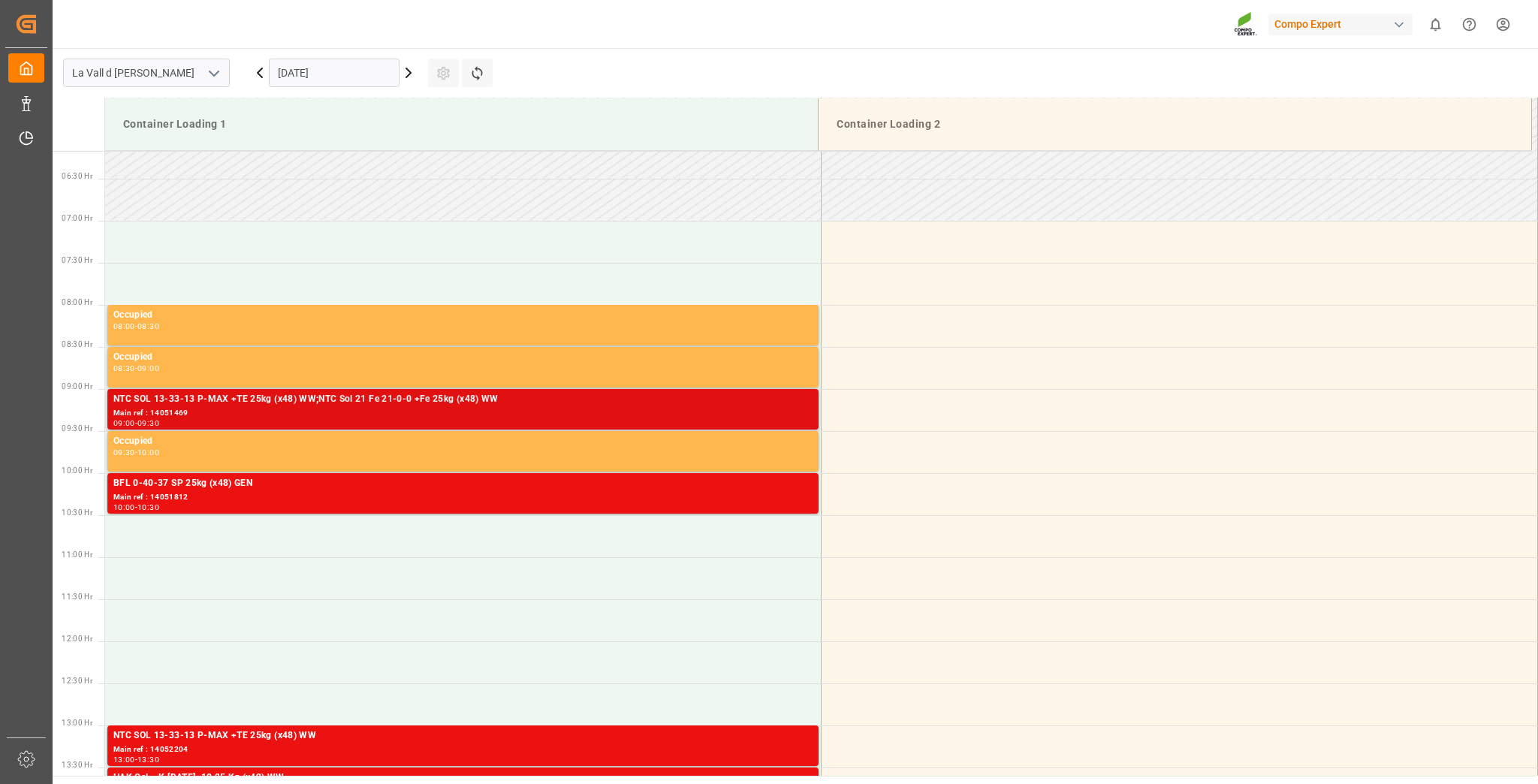
click at [320, 408] on div "Main ref : 14051469" at bounding box center [463, 413] width 699 height 13
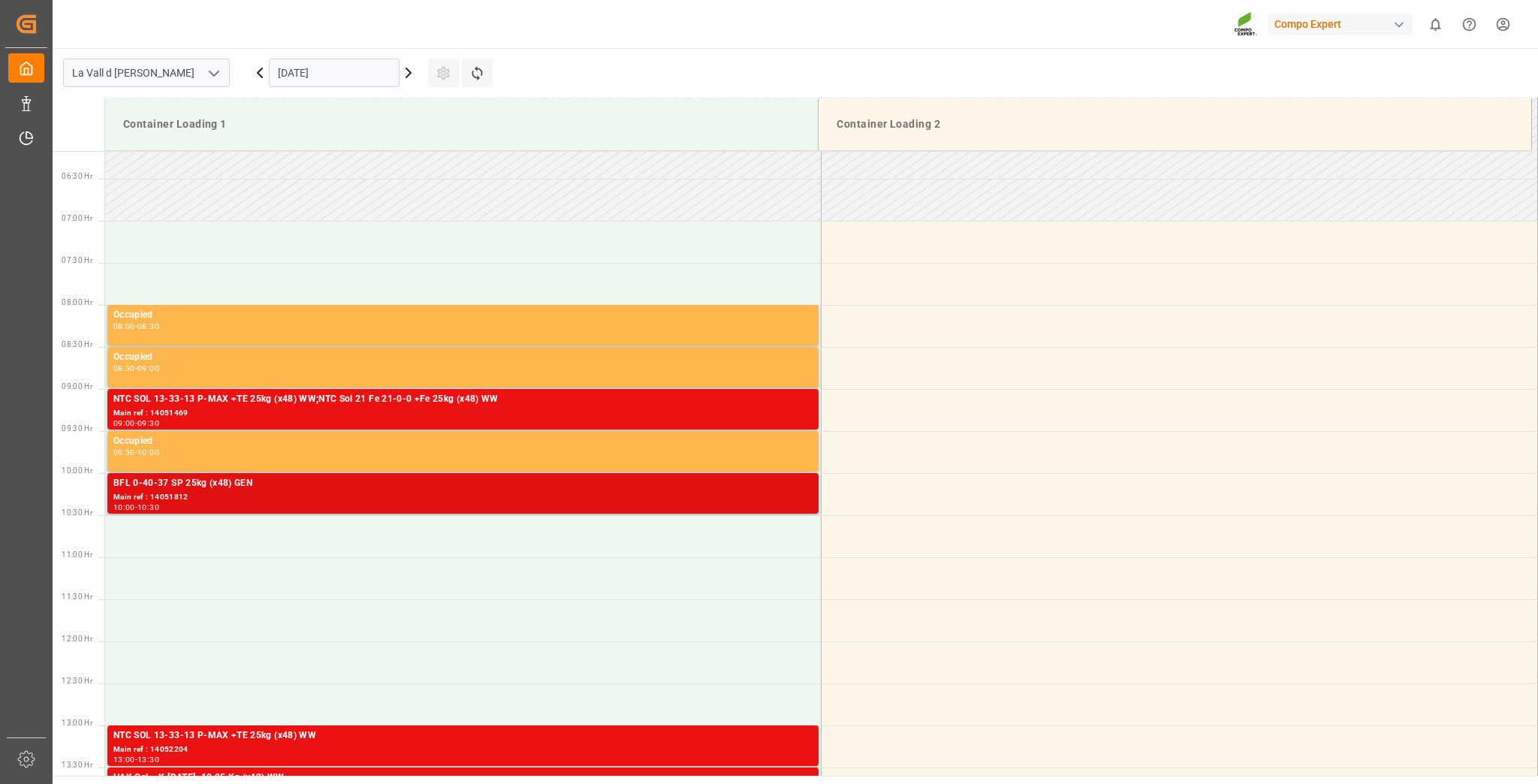
click at [208, 492] on div "Main ref : 14051812" at bounding box center [463, 497] width 699 height 13
